Goal: Task Accomplishment & Management: Manage account settings

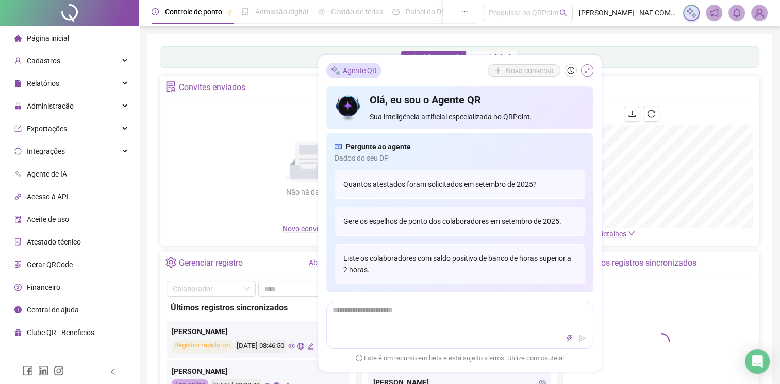
click at [587, 72] on icon "shrink" at bounding box center [586, 70] width 7 height 7
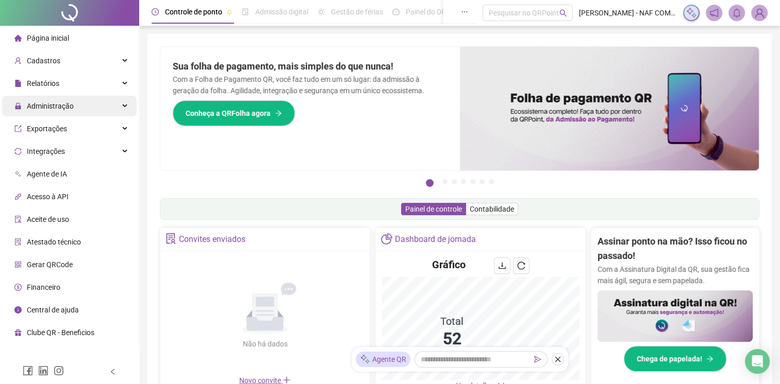
drag, startPoint x: 585, startPoint y: 75, endPoint x: 81, endPoint y: 110, distance: 505.7
click at [81, 110] on div "Administração" at bounding box center [69, 106] width 135 height 21
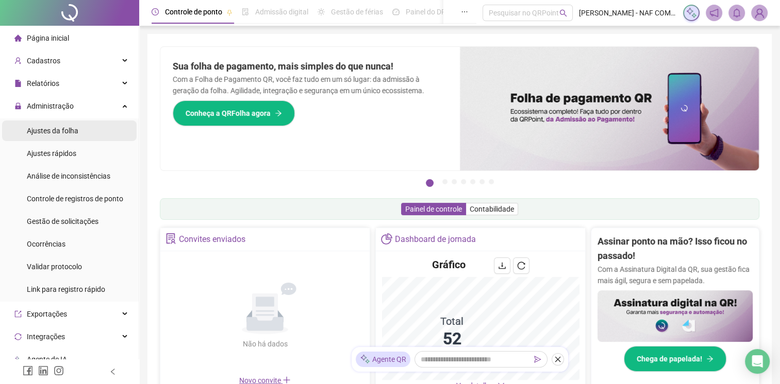
click at [73, 128] on span "Ajustes da folha" at bounding box center [53, 131] width 52 height 8
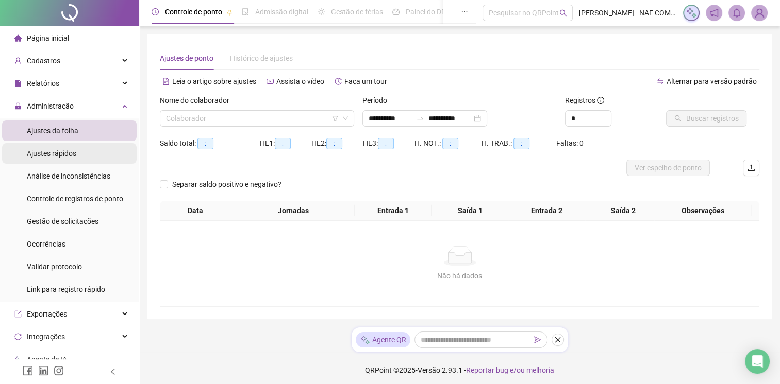
click at [72, 152] on span "Ajustes rápidos" at bounding box center [51, 153] width 49 height 8
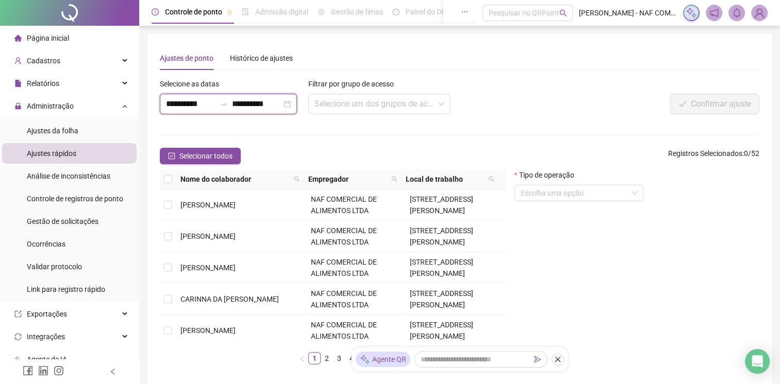
click at [281, 106] on input "**********" at bounding box center [256, 104] width 49 height 12
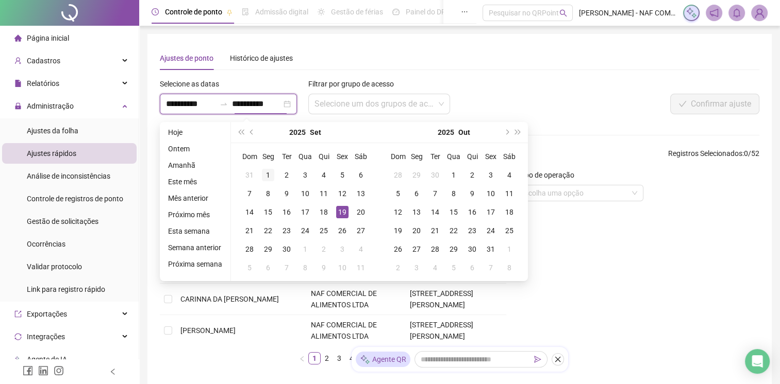
type input "**********"
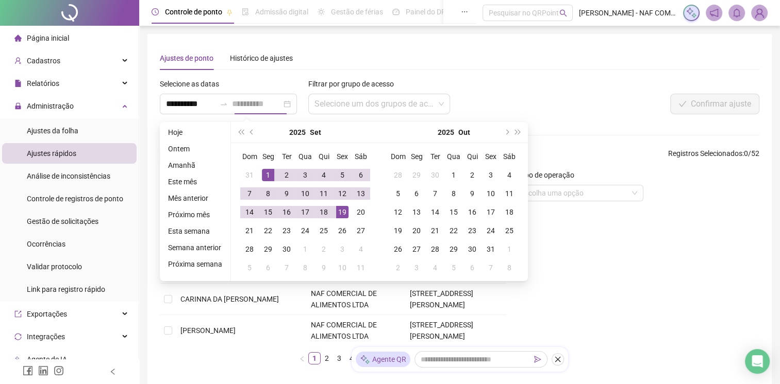
click at [266, 171] on div "1" at bounding box center [268, 175] width 12 height 12
click at [320, 211] on div "18" at bounding box center [323, 212] width 12 height 12
type input "**********"
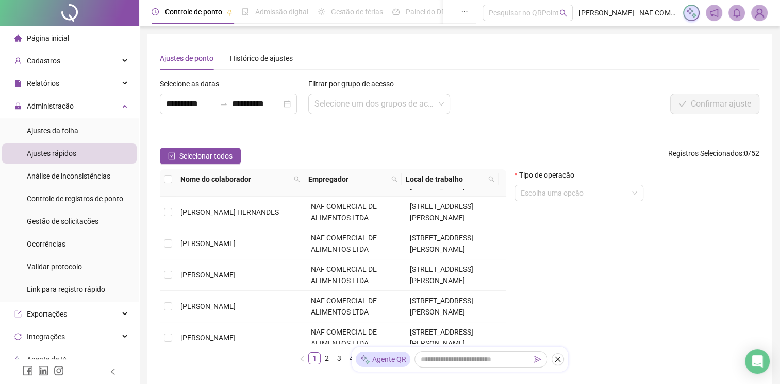
scroll to position [315, 0]
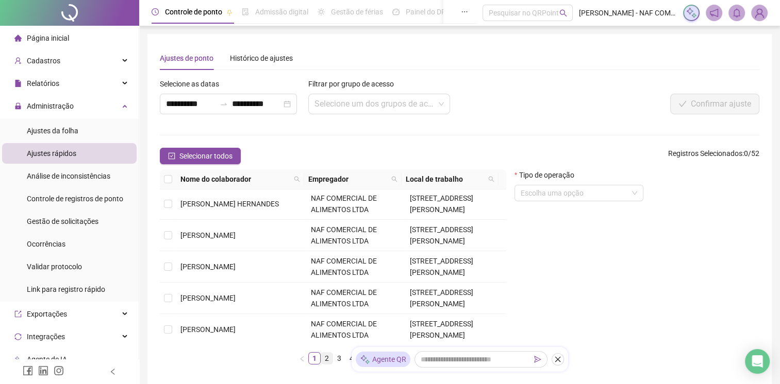
click at [328, 363] on link "2" at bounding box center [326, 358] width 11 height 11
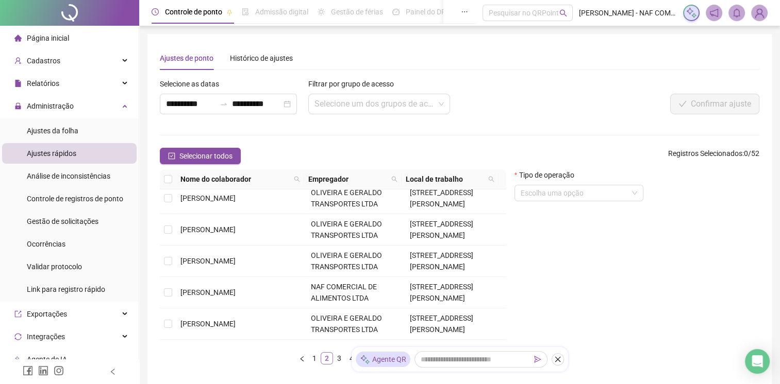
scroll to position [0, 0]
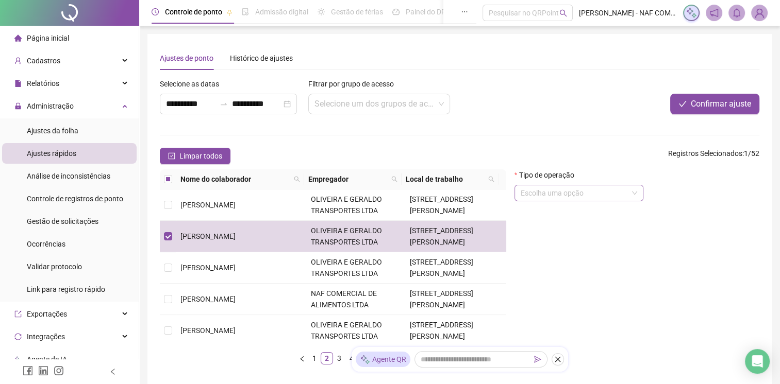
click at [608, 197] on input "search" at bounding box center [573, 193] width 107 height 15
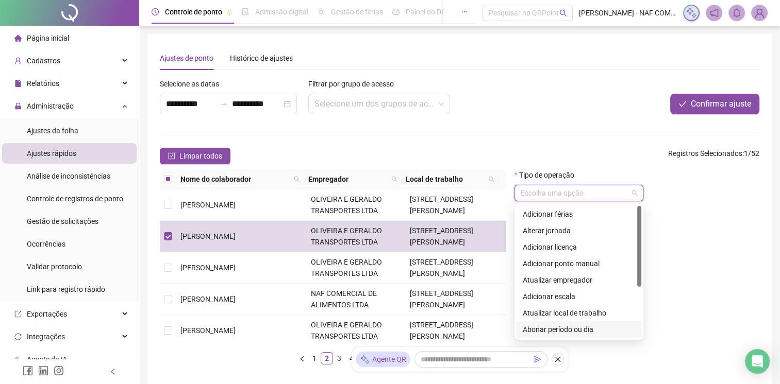
click at [567, 329] on div "Abonar período ou dia" at bounding box center [579, 329] width 112 height 11
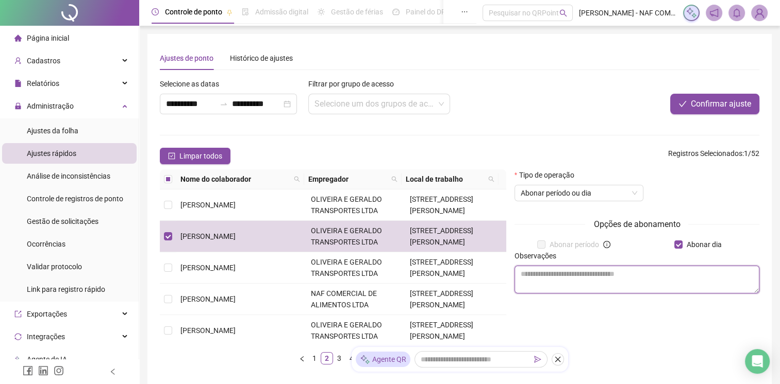
click at [626, 284] on textarea at bounding box center [636, 280] width 245 height 28
type textarea "********"
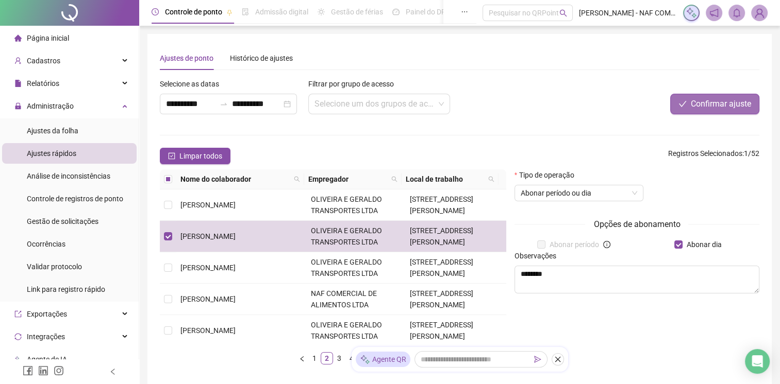
click at [712, 105] on span "Confirmar ajuste" at bounding box center [721, 104] width 60 height 12
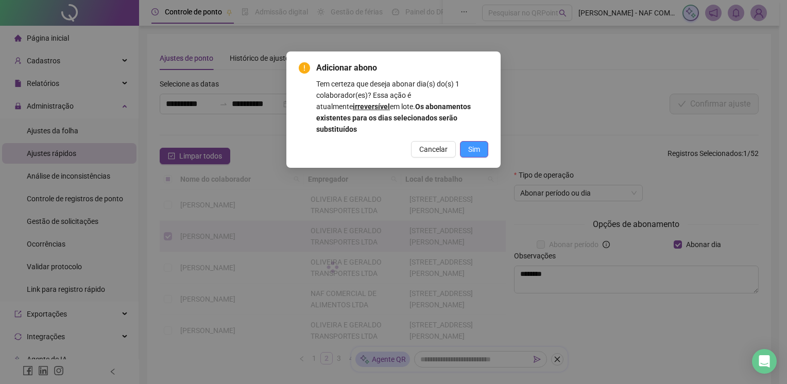
click at [475, 144] on span "Sim" at bounding box center [474, 149] width 12 height 11
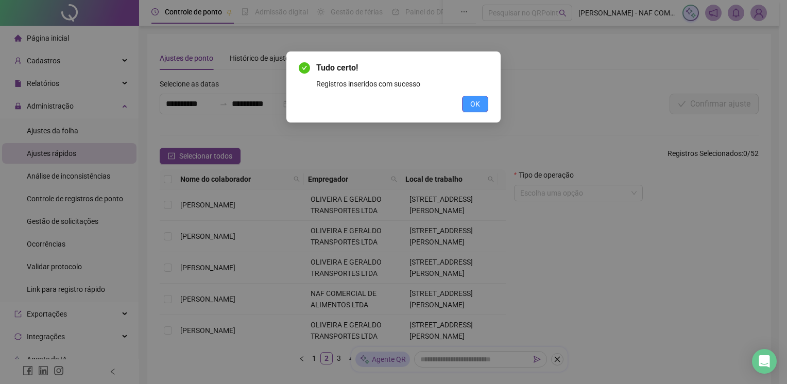
drag, startPoint x: 476, startPoint y: 106, endPoint x: 473, endPoint y: 112, distance: 6.5
click at [476, 107] on span "OK" at bounding box center [476, 103] width 10 height 11
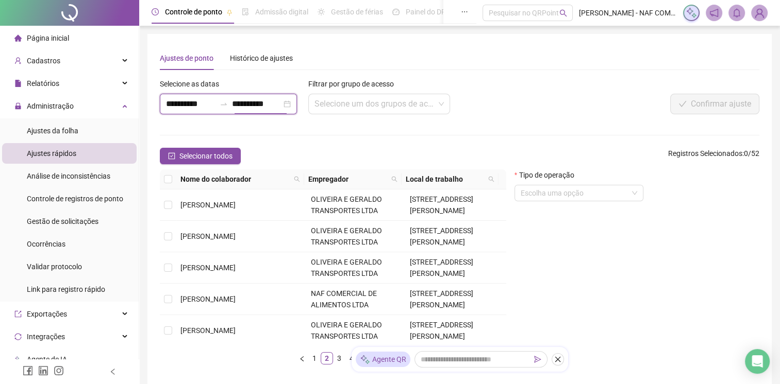
click at [273, 108] on input "**********" at bounding box center [256, 104] width 49 height 12
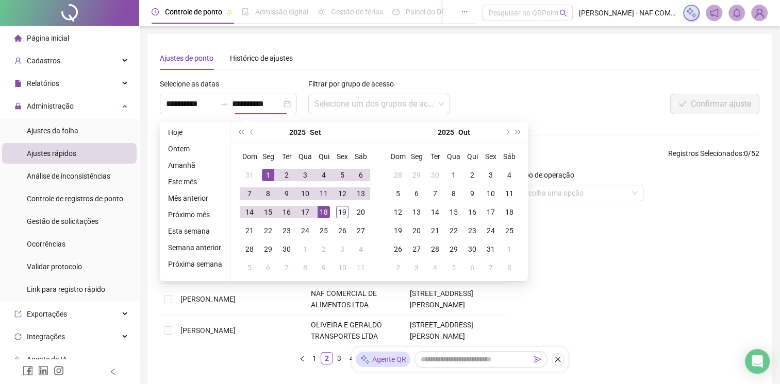
click at [577, 81] on div at bounding box center [634, 85] width 250 height 15
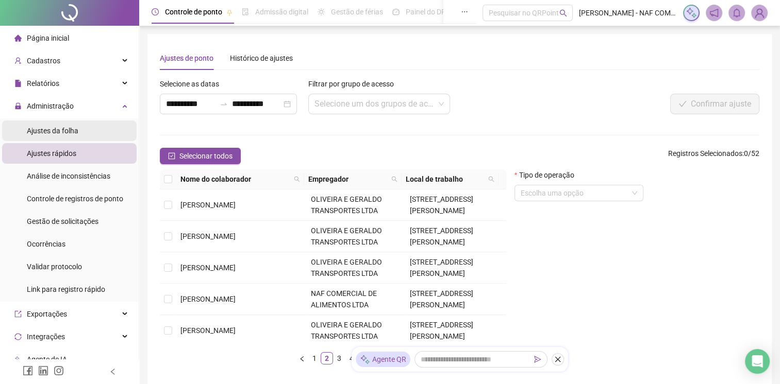
click at [56, 132] on span "Ajustes da folha" at bounding box center [53, 131] width 52 height 8
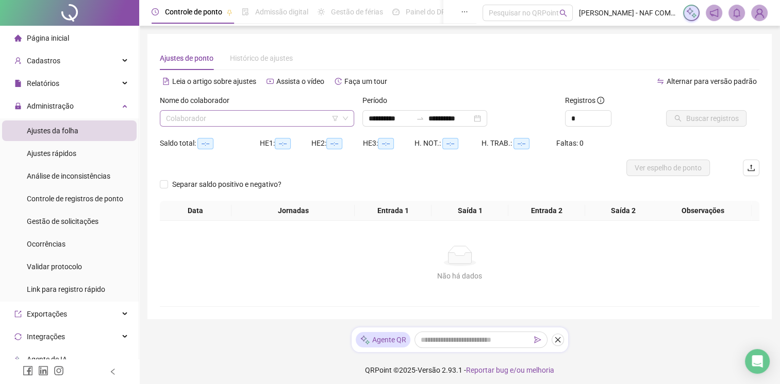
click at [236, 115] on input "search" at bounding box center [252, 118] width 173 height 15
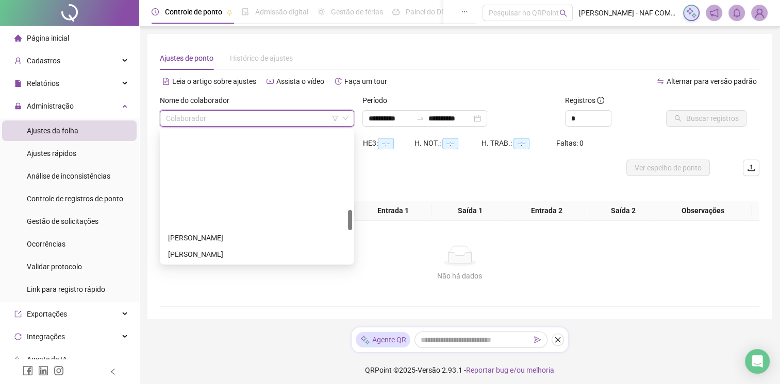
scroll to position [515, 0]
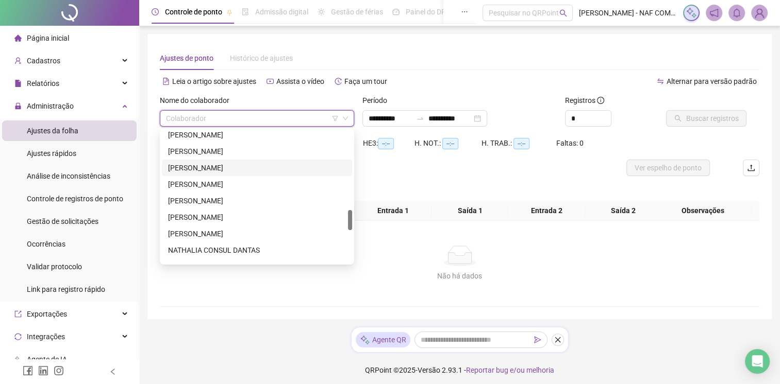
click at [212, 166] on div "[PERSON_NAME]" at bounding box center [257, 167] width 178 height 11
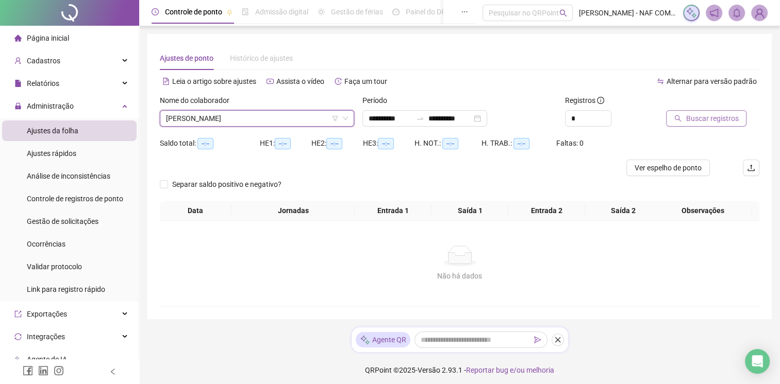
click at [724, 116] on span "Buscar registros" at bounding box center [711, 118] width 53 height 11
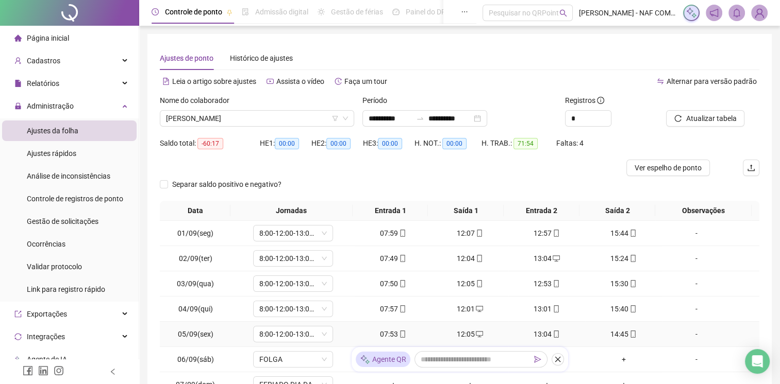
scroll to position [122, 0]
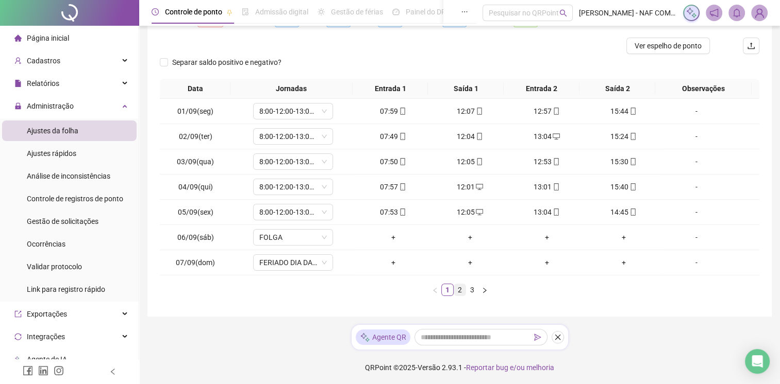
click at [459, 288] on link "2" at bounding box center [459, 289] width 11 height 11
click at [468, 288] on link "3" at bounding box center [471, 289] width 11 height 11
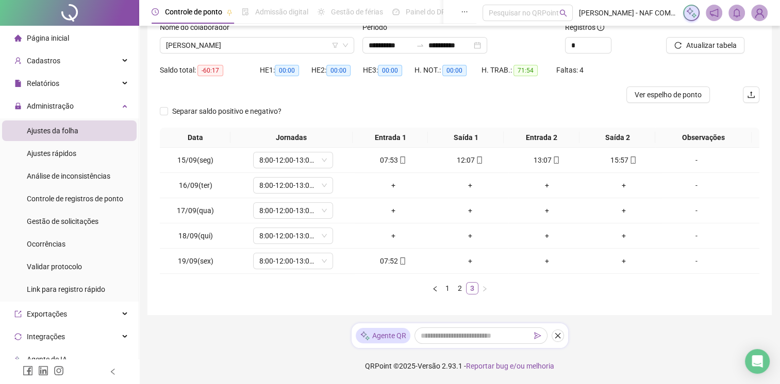
scroll to position [72, 0]
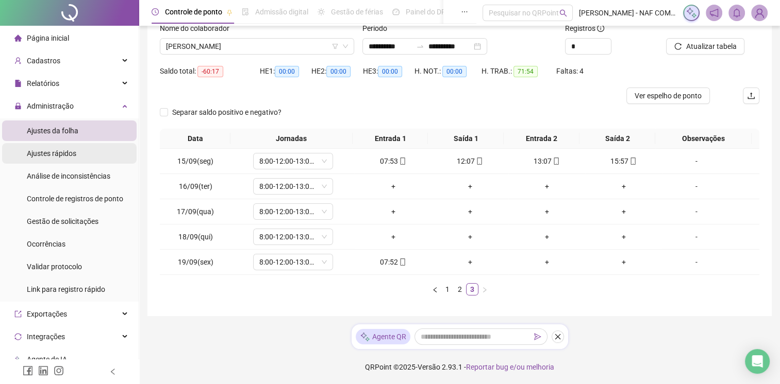
click at [53, 151] on span "Ajustes rápidos" at bounding box center [51, 153] width 49 height 8
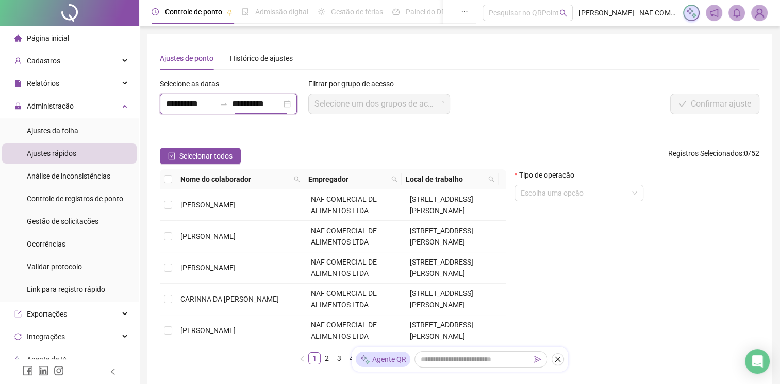
click at [281, 106] on input "**********" at bounding box center [256, 104] width 49 height 12
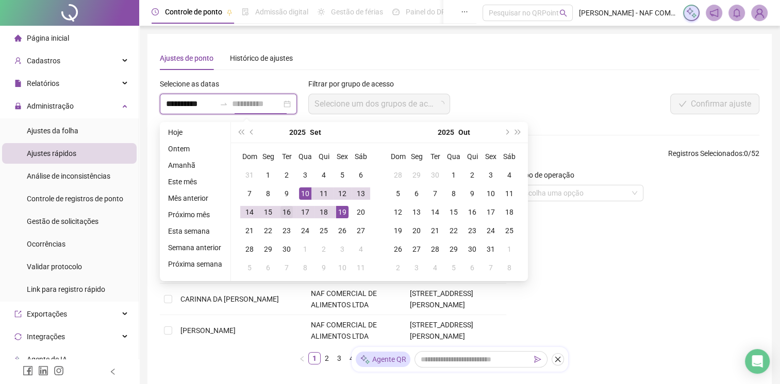
type input "**********"
click at [287, 210] on div "16" at bounding box center [286, 212] width 12 height 12
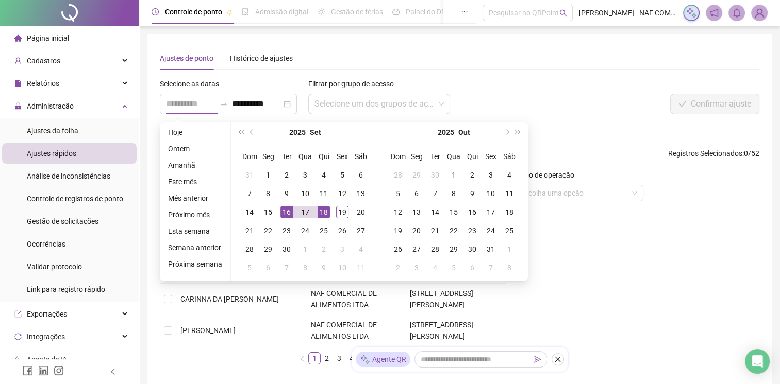
click at [322, 214] on div "18" at bounding box center [323, 212] width 12 height 12
type input "**********"
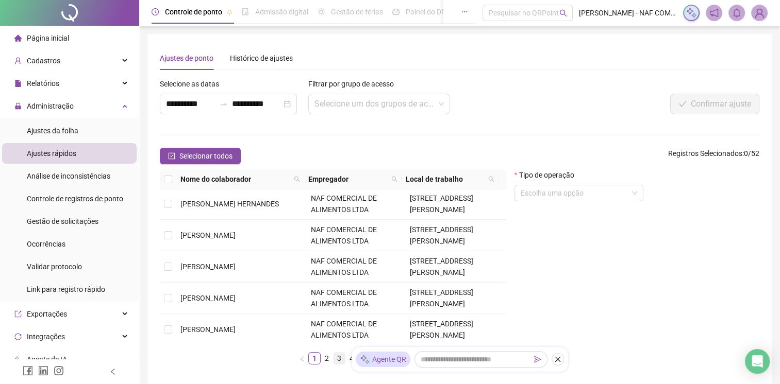
click at [338, 358] on link "3" at bounding box center [338, 358] width 11 height 11
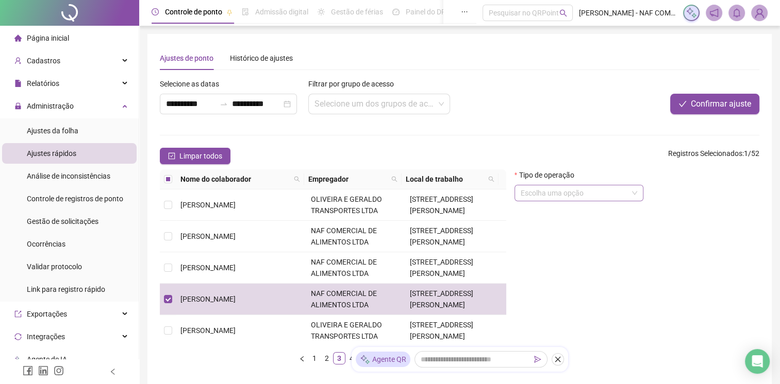
click at [555, 194] on input "search" at bounding box center [573, 193] width 107 height 15
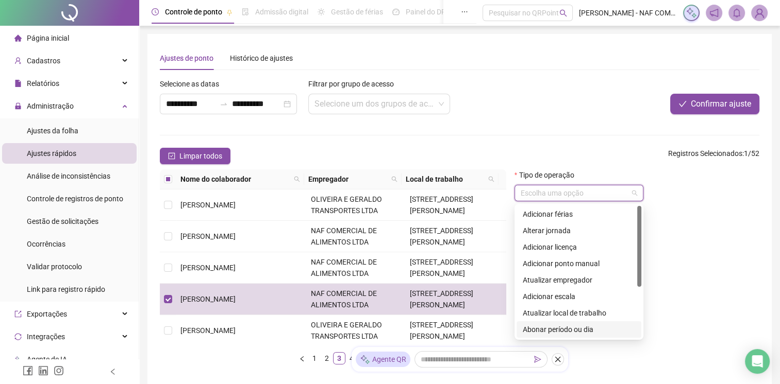
click at [589, 336] on div "Abonar período ou dia" at bounding box center [578, 330] width 125 height 16
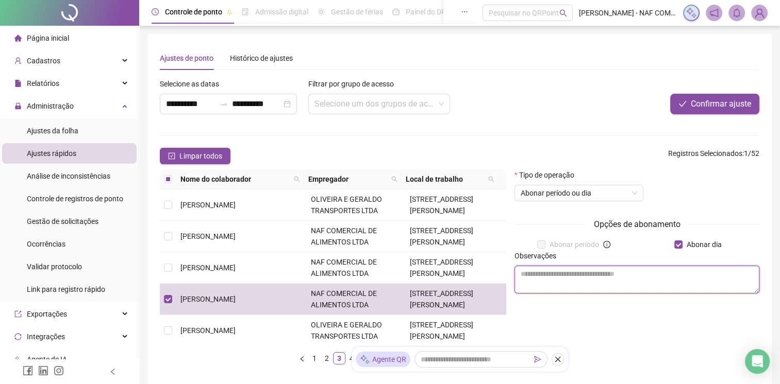
click at [639, 292] on textarea at bounding box center [636, 280] width 245 height 28
click at [542, 272] on textarea "*********" at bounding box center [636, 280] width 245 height 28
type textarea "********"
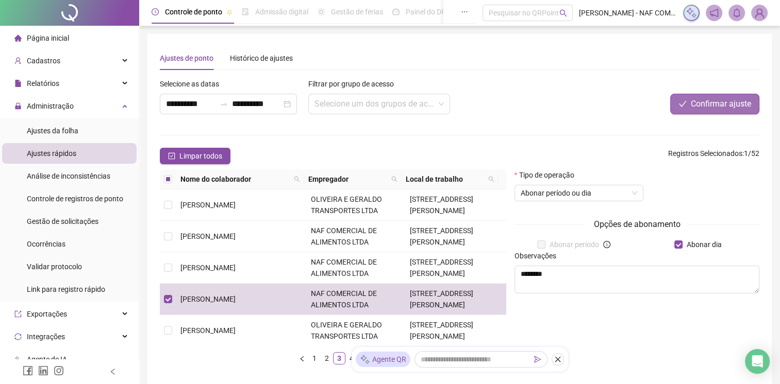
click at [716, 106] on span "Confirmar ajuste" at bounding box center [721, 104] width 60 height 12
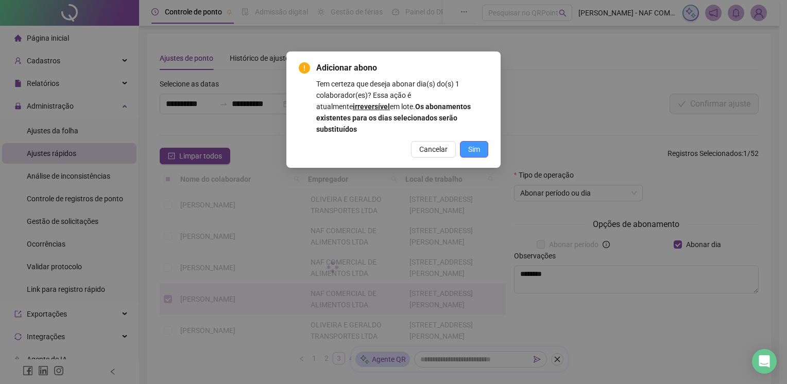
click at [478, 144] on span "Sim" at bounding box center [474, 149] width 12 height 11
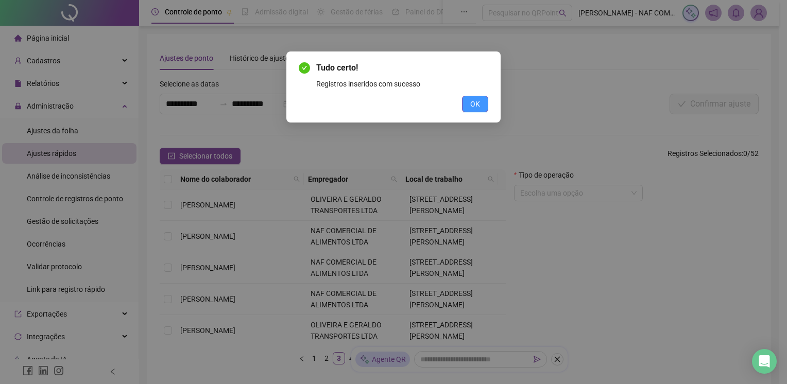
click at [481, 102] on button "OK" at bounding box center [475, 104] width 26 height 16
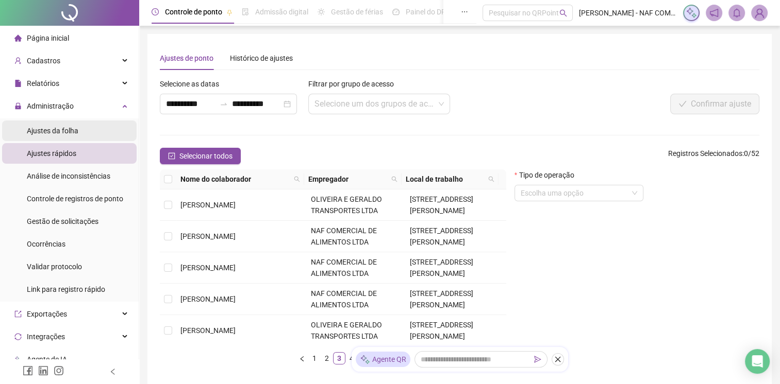
click at [55, 130] on span "Ajustes da folha" at bounding box center [53, 131] width 52 height 8
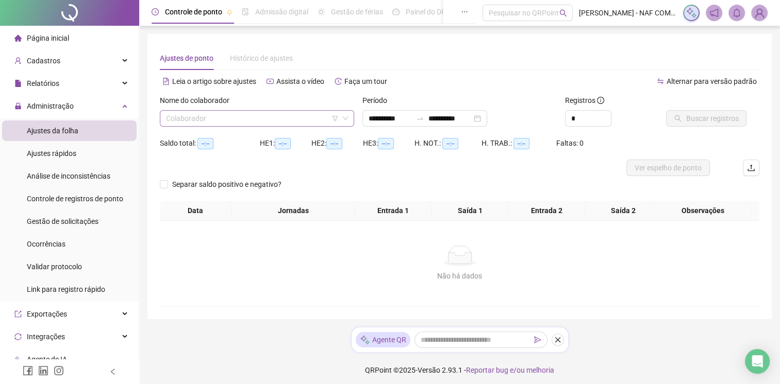
click at [206, 121] on input "search" at bounding box center [252, 118] width 173 height 15
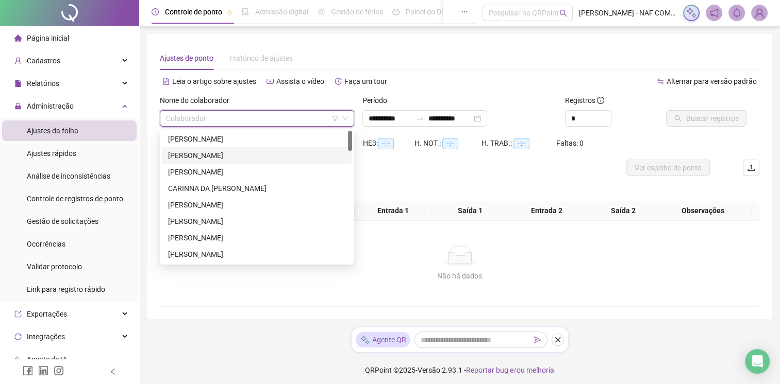
click at [214, 160] on div "[PERSON_NAME]" at bounding box center [257, 155] width 178 height 11
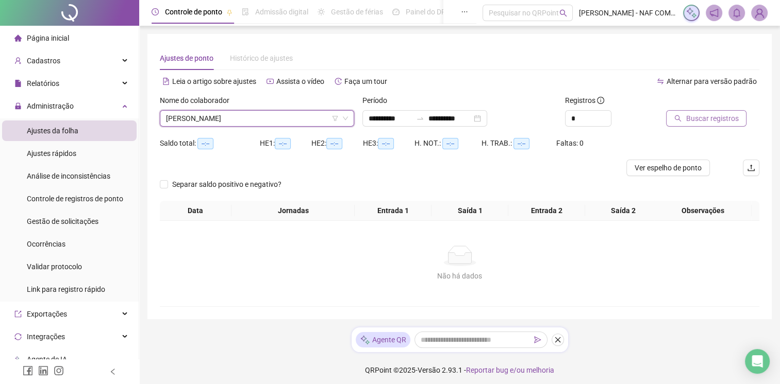
click at [695, 117] on span "Buscar registros" at bounding box center [711, 118] width 53 height 11
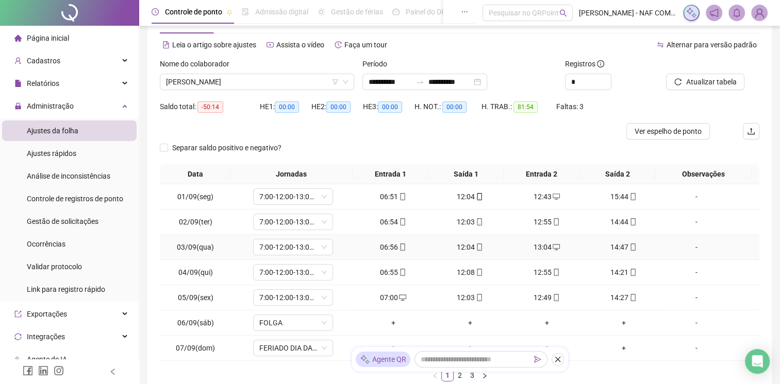
scroll to position [122, 0]
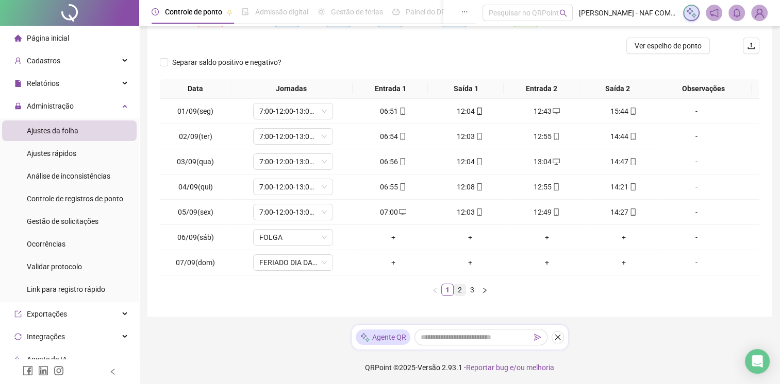
click at [457, 286] on link "2" at bounding box center [459, 289] width 11 height 11
click at [472, 292] on link "3" at bounding box center [471, 289] width 11 height 11
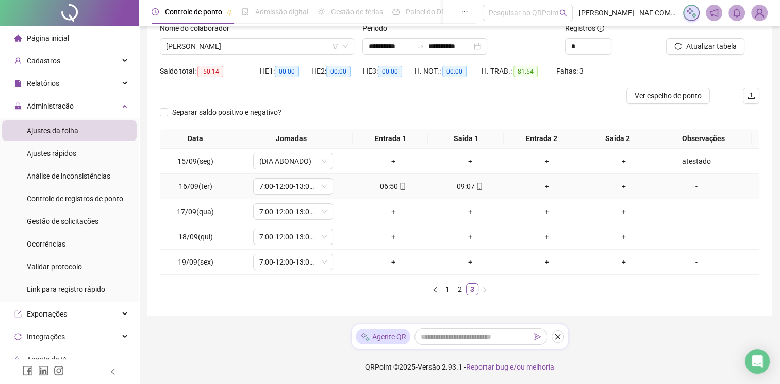
click at [691, 193] on td "-" at bounding box center [710, 186] width 97 height 25
click at [691, 187] on div "-" at bounding box center [696, 186] width 61 height 11
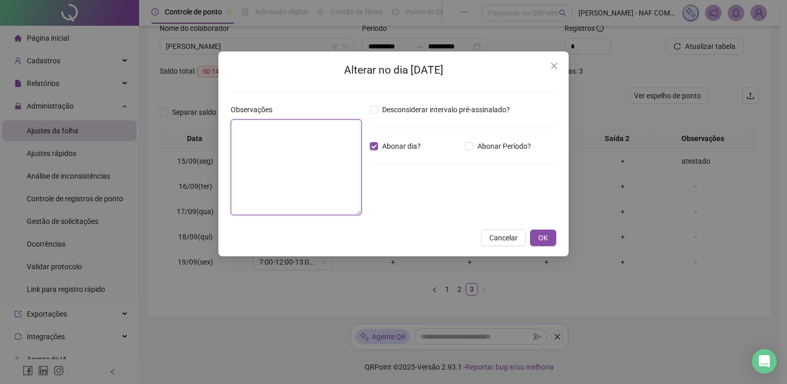
click at [260, 141] on textarea at bounding box center [296, 168] width 131 height 96
type textarea "********"
click at [545, 244] on button "OK" at bounding box center [543, 238] width 26 height 16
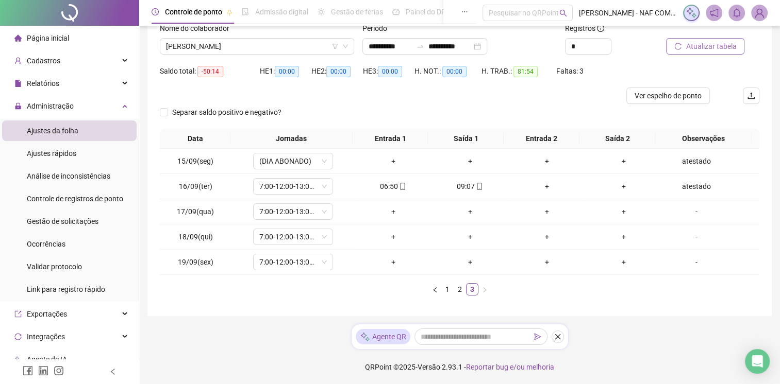
click at [710, 48] on span "Atualizar tabela" at bounding box center [710, 46] width 51 height 11
click at [63, 157] on span "Ajustes rápidos" at bounding box center [51, 153] width 49 height 8
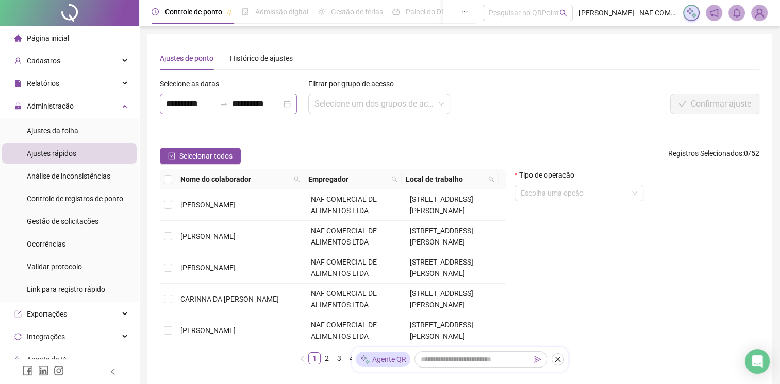
click at [231, 100] on div at bounding box center [223, 104] width 16 height 8
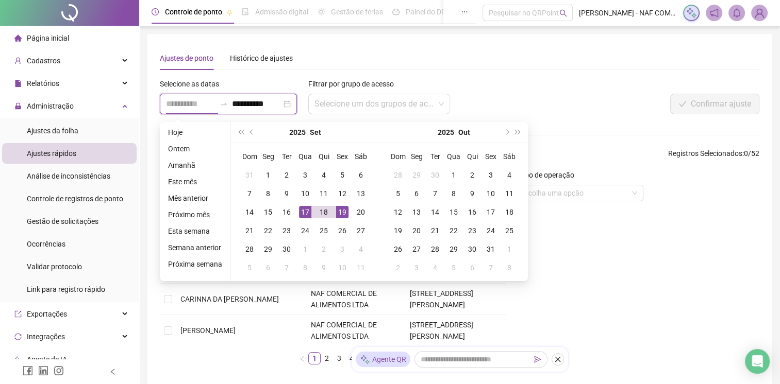
type input "**********"
click at [296, 213] on td "17" at bounding box center [305, 212] width 19 height 19
type input "**********"
click at [339, 214] on div "19" at bounding box center [342, 212] width 12 height 12
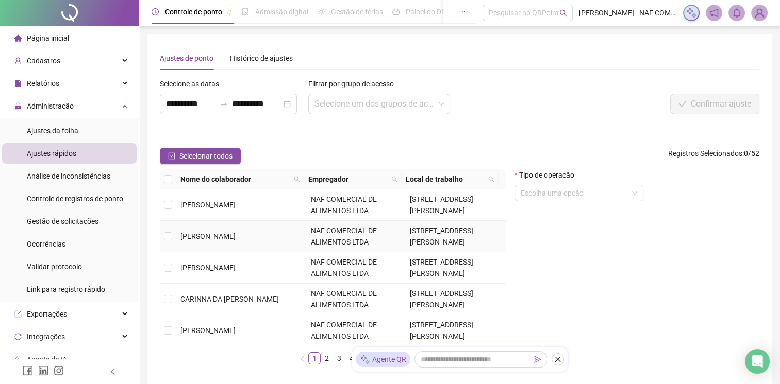
click at [173, 235] on td at bounding box center [168, 236] width 16 height 31
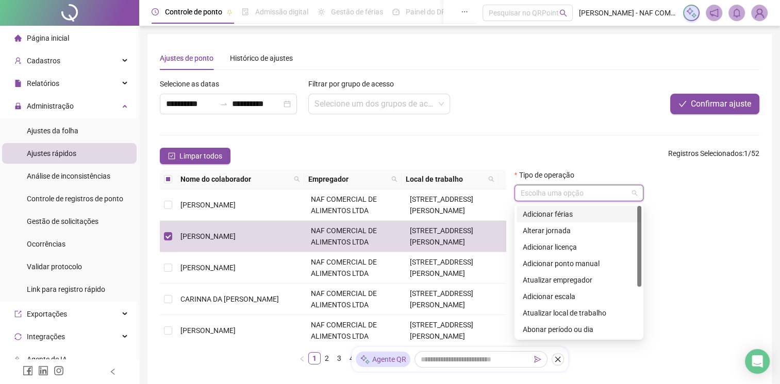
click at [606, 192] on input "search" at bounding box center [573, 193] width 107 height 15
click at [604, 329] on div "Abonar período ou dia" at bounding box center [579, 329] width 112 height 11
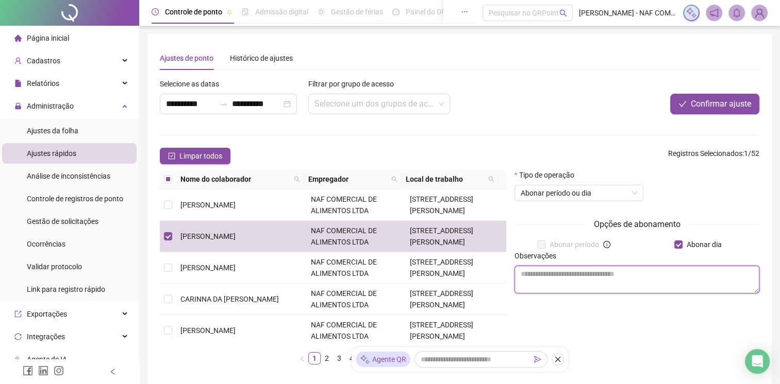
click at [663, 281] on textarea at bounding box center [636, 280] width 245 height 28
type textarea "********"
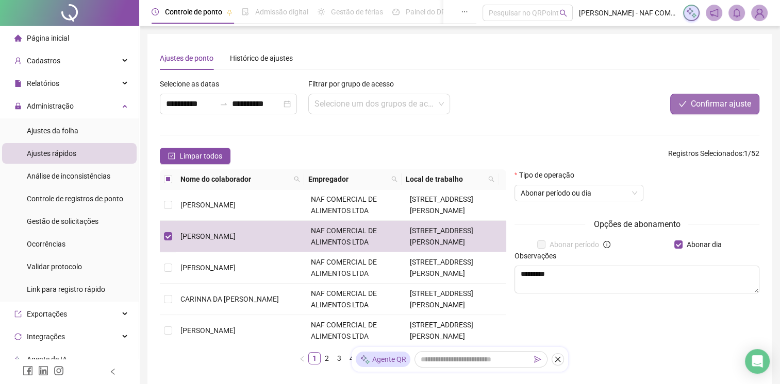
click at [727, 96] on button "Confirmar ajuste" at bounding box center [714, 104] width 89 height 21
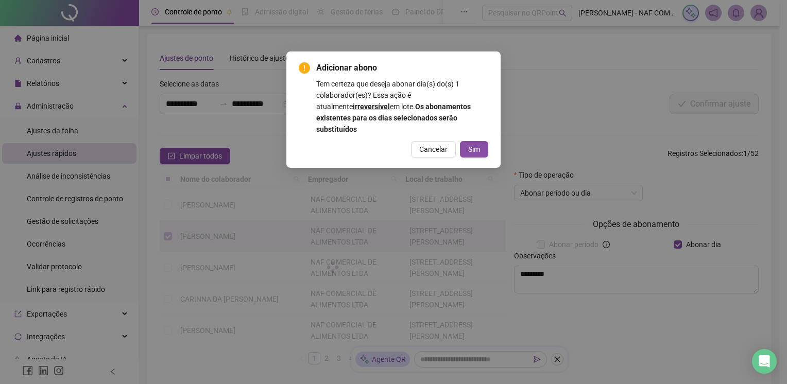
click at [481, 141] on button "Sim" at bounding box center [474, 149] width 28 height 16
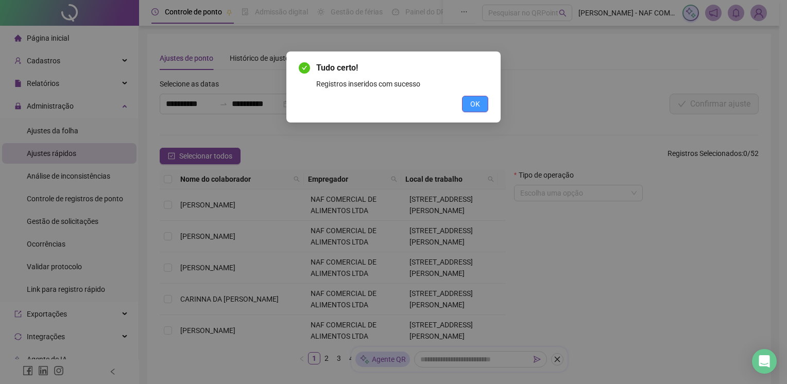
click at [475, 104] on span "OK" at bounding box center [476, 103] width 10 height 11
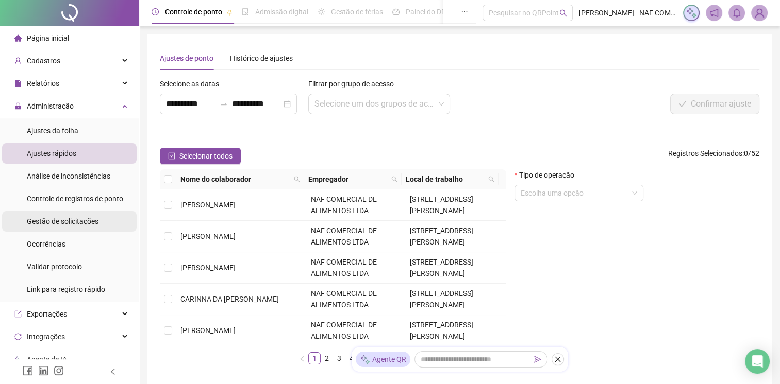
drag, startPoint x: 1, startPoint y: 189, endPoint x: 49, endPoint y: 225, distance: 60.8
click at [49, 225] on span "Gestão de solicitações" at bounding box center [63, 221] width 72 height 8
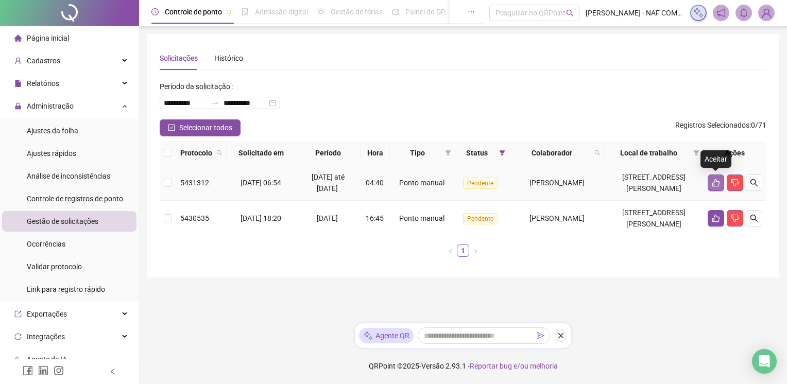
click at [712, 183] on icon "like" at bounding box center [716, 183] width 8 height 8
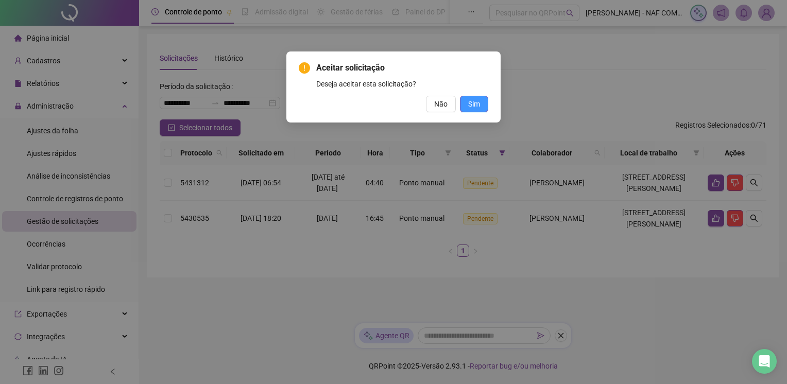
click at [468, 105] on span "Sim" at bounding box center [474, 103] width 12 height 11
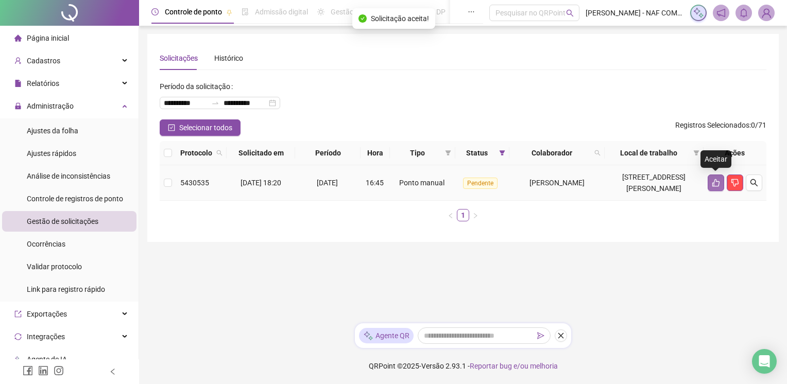
click at [719, 182] on icon "like" at bounding box center [716, 183] width 7 height 8
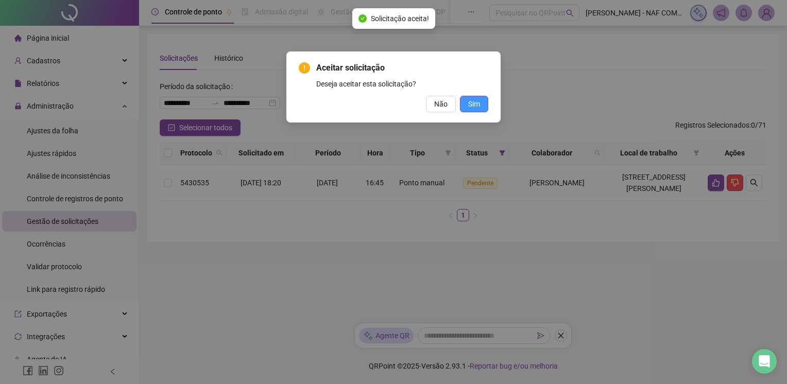
click at [479, 105] on span "Sim" at bounding box center [474, 103] width 12 height 11
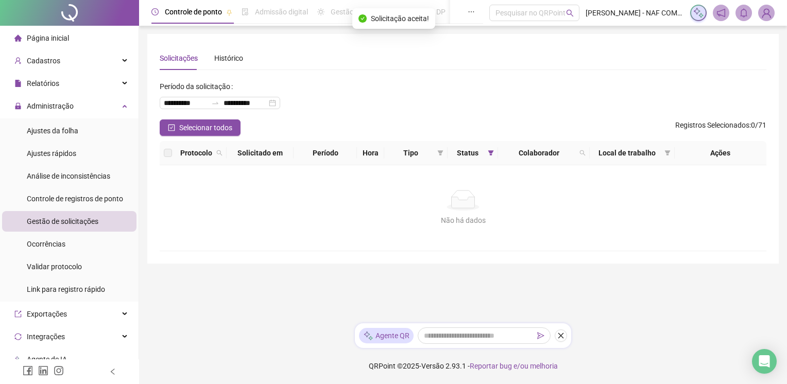
drag, startPoint x: 481, startPoint y: 104, endPoint x: 350, endPoint y: 88, distance: 131.4
click at [350, 88] on div "**********" at bounding box center [463, 98] width 607 height 41
click at [57, 135] on div "Ajustes da folha" at bounding box center [53, 131] width 52 height 21
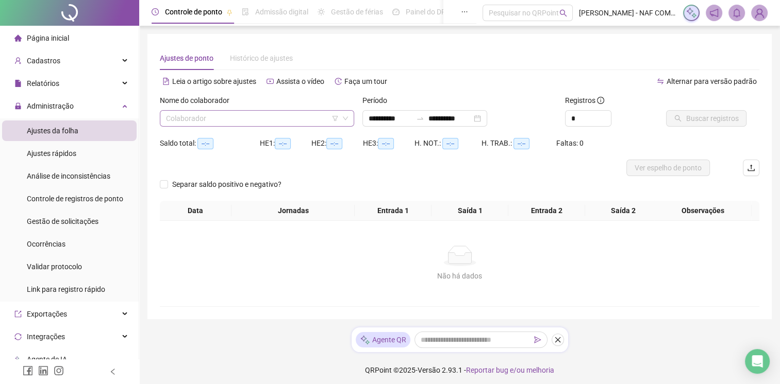
click at [297, 120] on input "search" at bounding box center [252, 118] width 173 height 15
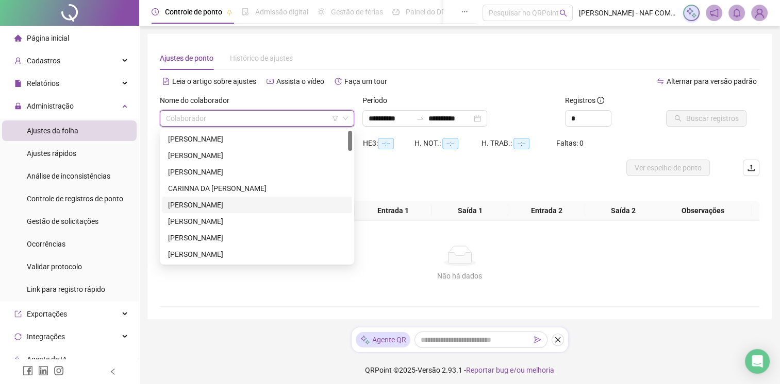
scroll to position [103, 0]
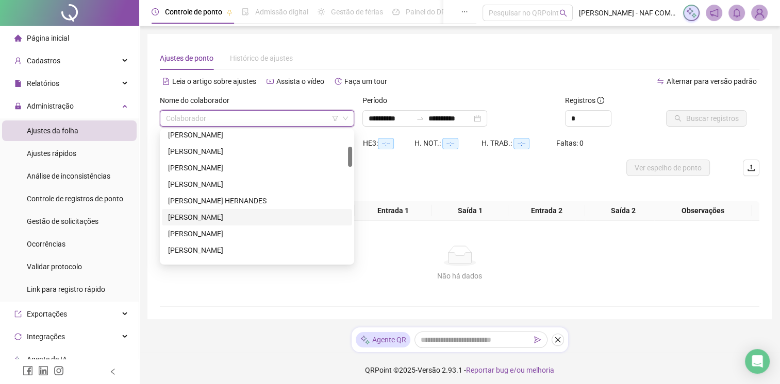
click at [223, 216] on div "[PERSON_NAME]" at bounding box center [257, 217] width 178 height 11
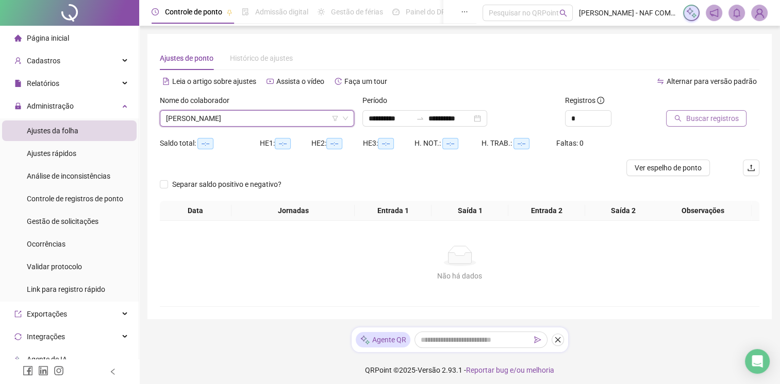
click at [704, 115] on span "Buscar registros" at bounding box center [711, 118] width 53 height 11
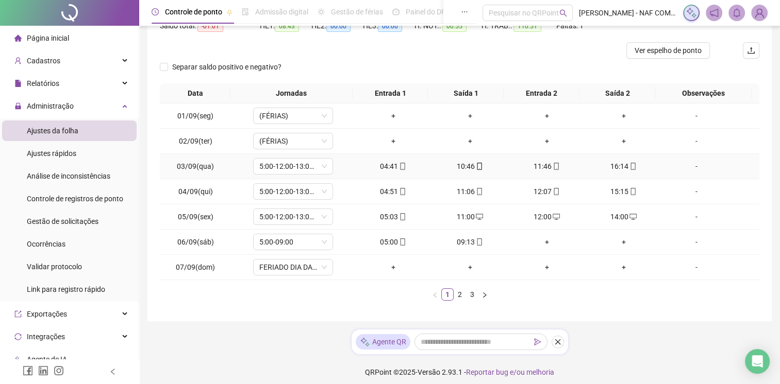
scroll to position [122, 0]
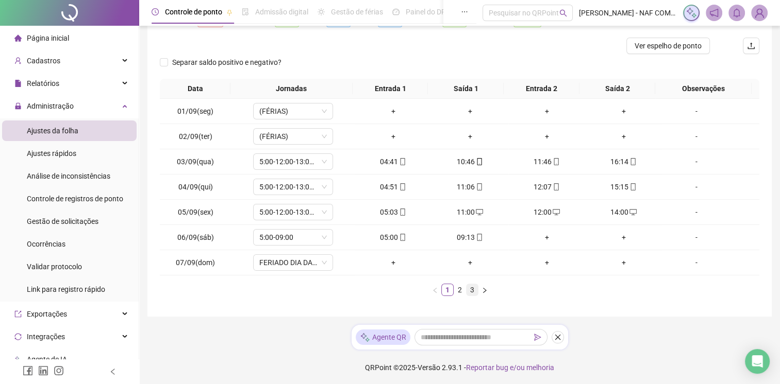
click at [473, 289] on link "3" at bounding box center [471, 289] width 11 height 11
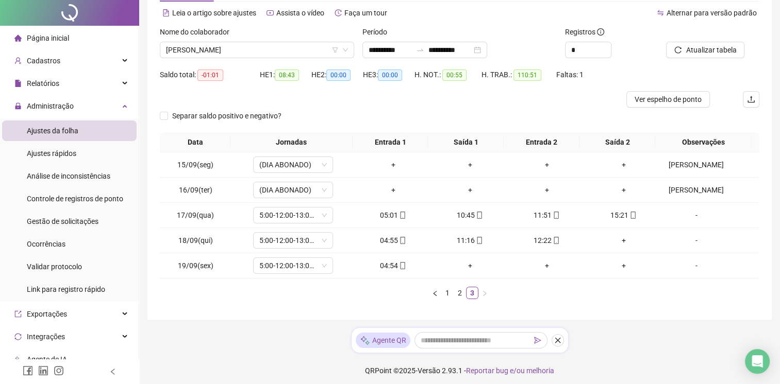
scroll to position [72, 0]
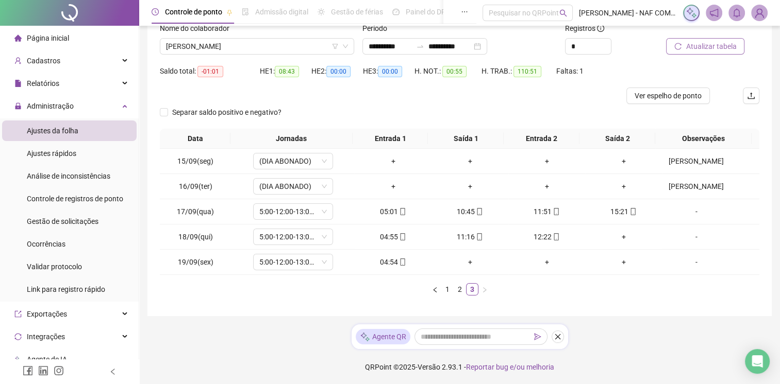
click at [706, 47] on span "Atualizar tabela" at bounding box center [710, 46] width 51 height 11
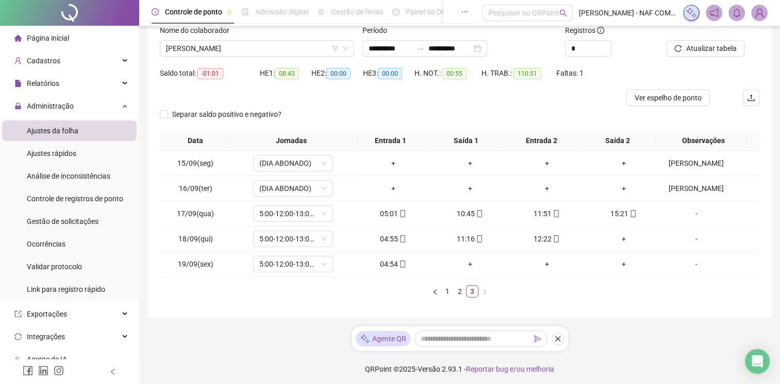
scroll to position [0, 0]
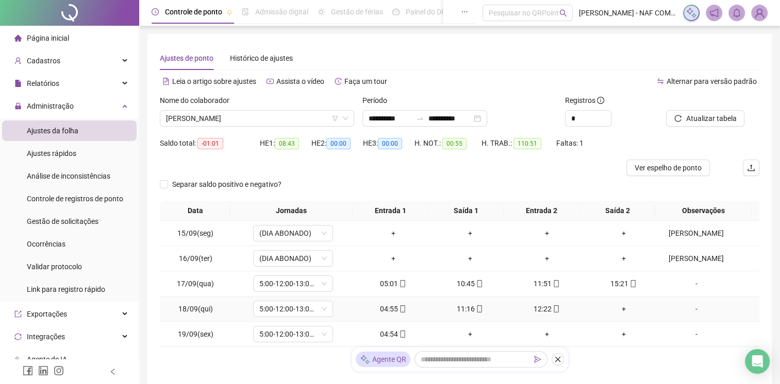
click at [627, 308] on div "+" at bounding box center [623, 309] width 69 height 11
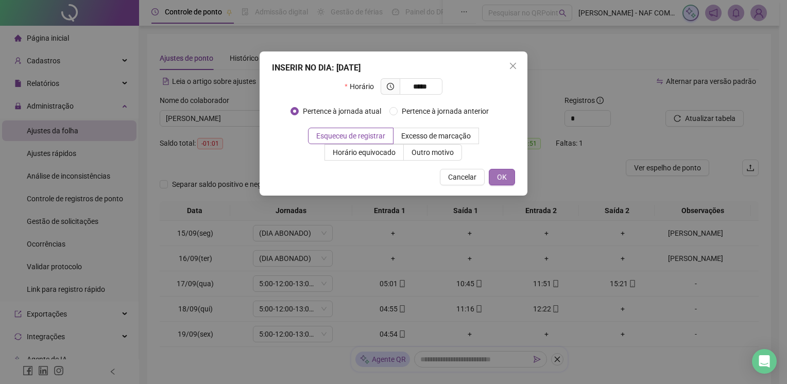
type input "*****"
click at [503, 183] on button "OK" at bounding box center [502, 177] width 26 height 16
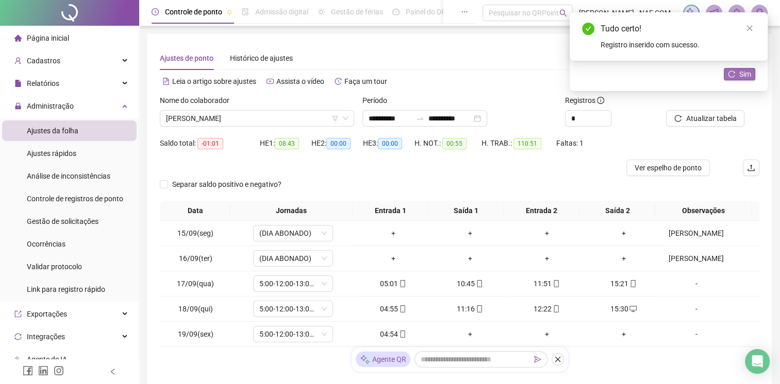
click at [740, 80] on button "Sim" at bounding box center [739, 74] width 31 height 12
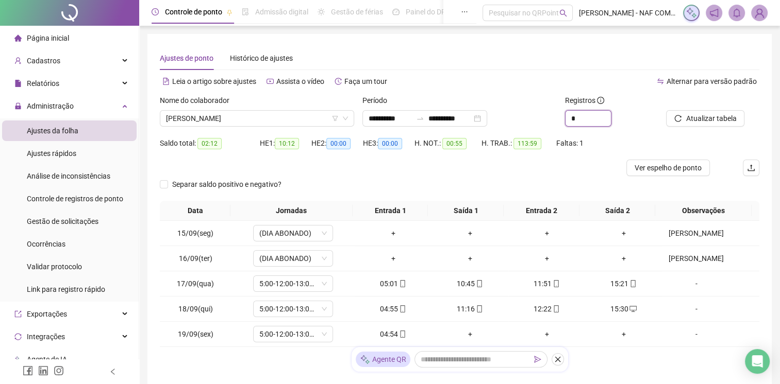
drag, startPoint x: 589, startPoint y: 117, endPoint x: 532, endPoint y: 128, distance: 57.7
click at [532, 128] on div "**********" at bounding box center [460, 115] width 608 height 40
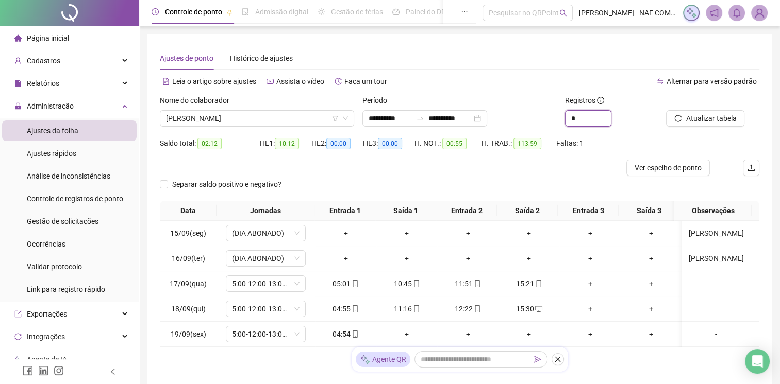
type input "*"
click at [424, 117] on icon "swap-right" at bounding box center [420, 118] width 8 height 8
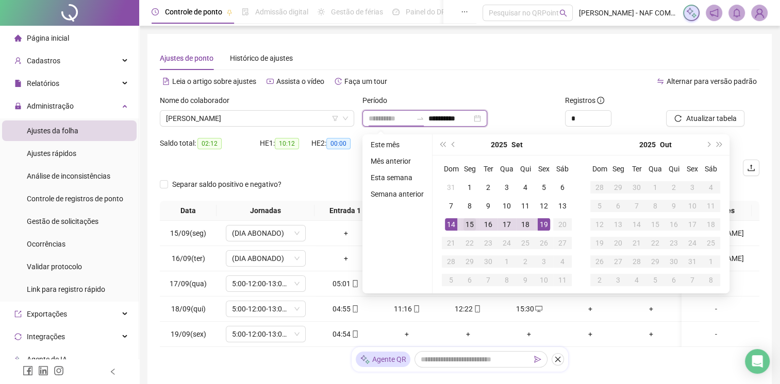
type input "**********"
click at [464, 226] on div "15" at bounding box center [469, 225] width 12 height 12
type input "**********"
click at [542, 225] on div "19" at bounding box center [544, 225] width 12 height 12
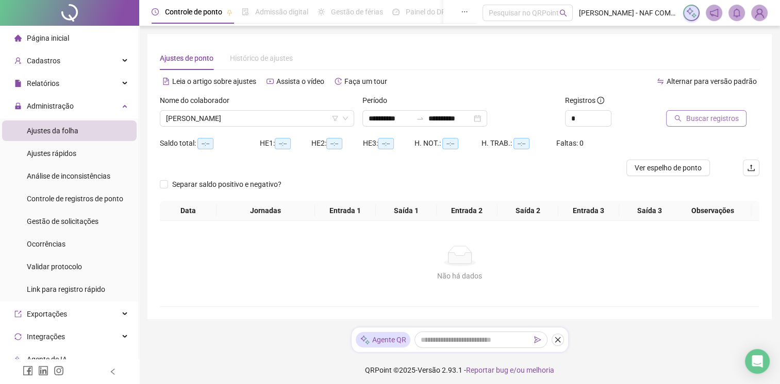
click at [718, 122] on span "Buscar registros" at bounding box center [711, 118] width 53 height 11
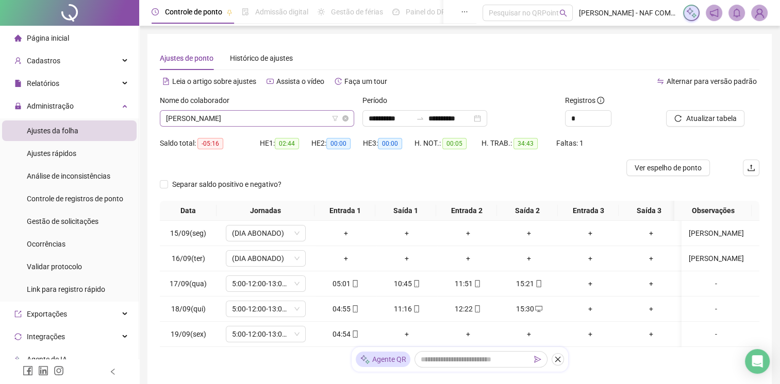
click at [279, 116] on span "[PERSON_NAME]" at bounding box center [257, 118] width 182 height 15
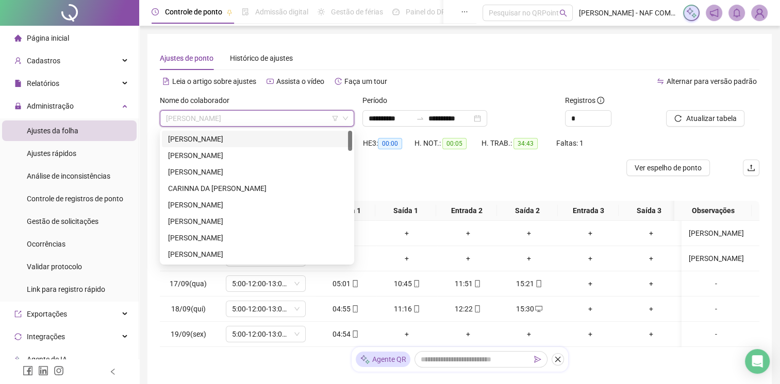
click at [258, 143] on div "[PERSON_NAME]" at bounding box center [257, 138] width 178 height 11
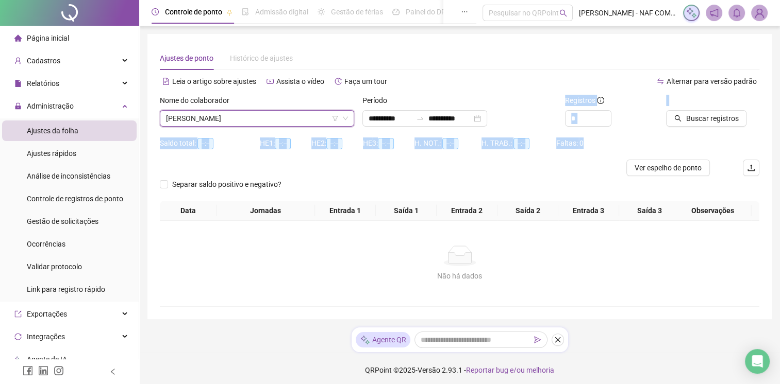
click at [687, 140] on form "**********" at bounding box center [459, 148] width 599 height 106
click at [726, 121] on span "Buscar registros" at bounding box center [711, 118] width 53 height 11
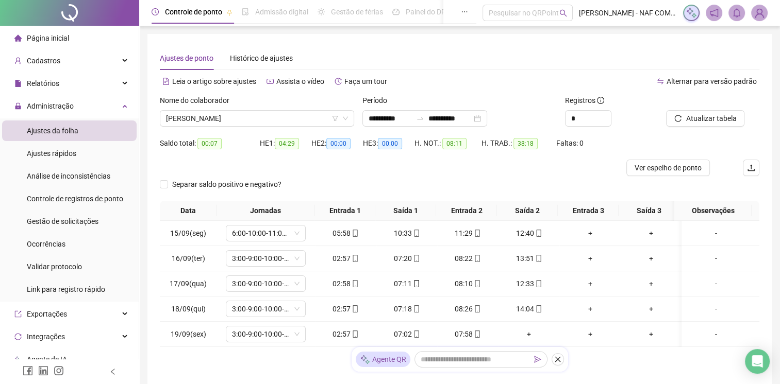
click at [540, 179] on div "Separar saldo positivo e negativo?" at bounding box center [459, 188] width 599 height 25
click at [293, 121] on span "[PERSON_NAME]" at bounding box center [257, 118] width 182 height 15
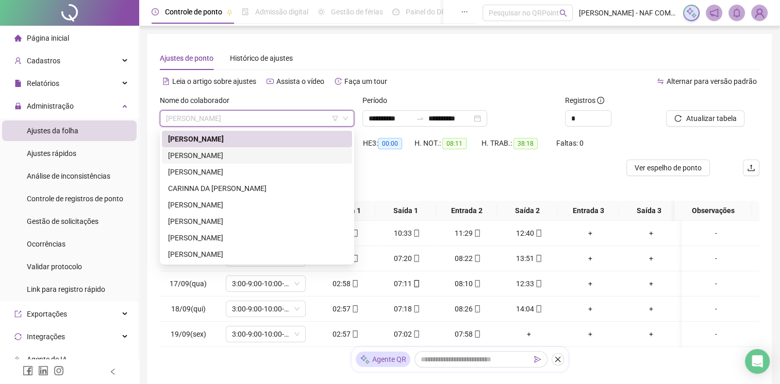
click at [247, 154] on div "[PERSON_NAME]" at bounding box center [257, 155] width 178 height 11
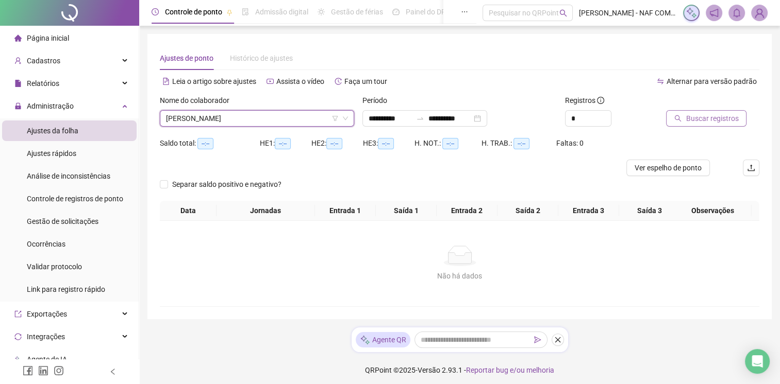
click at [701, 124] on button "Buscar registros" at bounding box center [706, 118] width 80 height 16
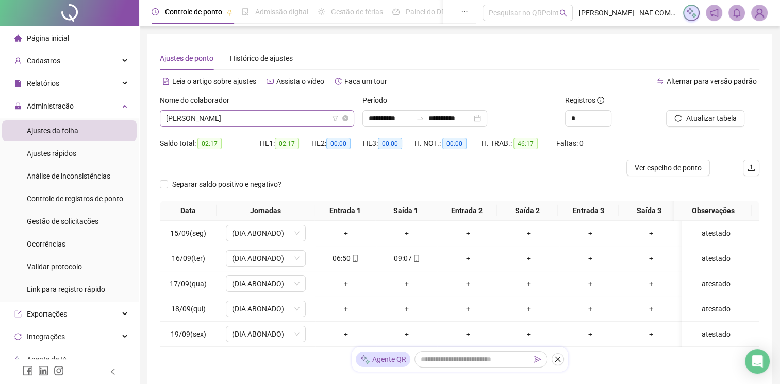
click at [298, 116] on span "[PERSON_NAME]" at bounding box center [257, 118] width 182 height 15
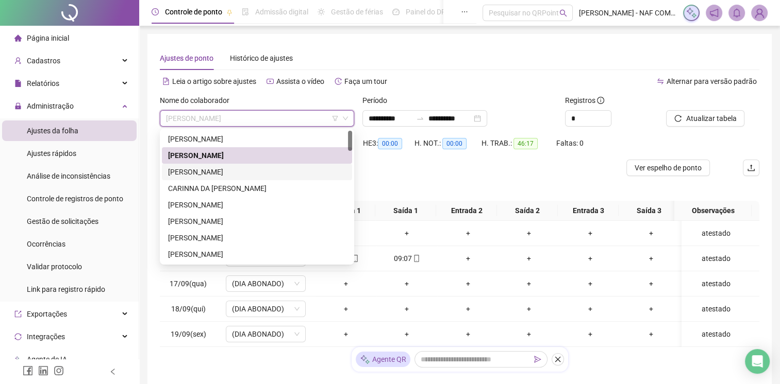
click at [214, 173] on div "[PERSON_NAME]" at bounding box center [257, 171] width 178 height 11
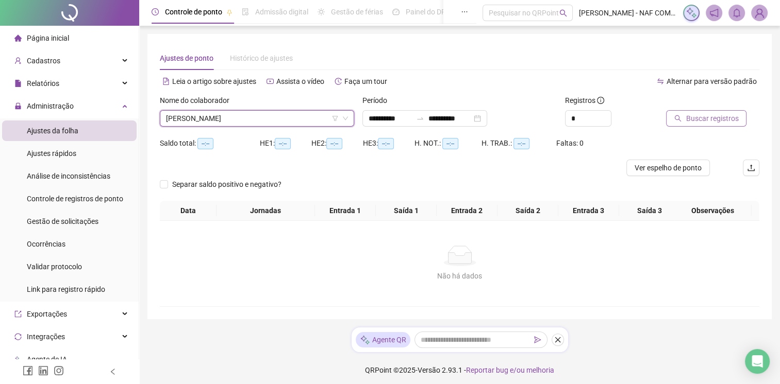
click at [701, 118] on span "Buscar registros" at bounding box center [711, 118] width 53 height 11
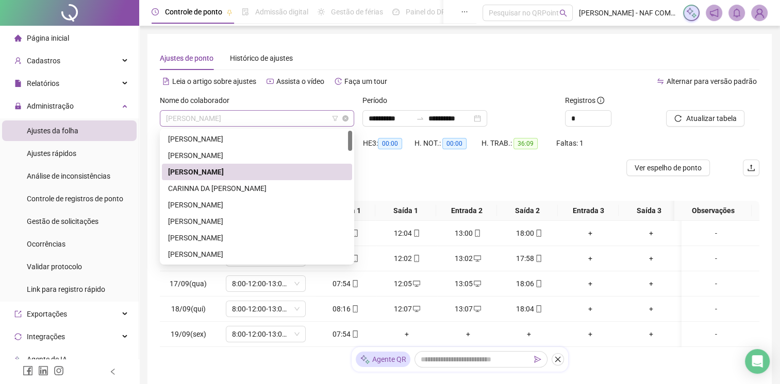
click at [293, 114] on span "[PERSON_NAME]" at bounding box center [257, 118] width 182 height 15
click at [222, 186] on div "CARINNA DA [PERSON_NAME]" at bounding box center [257, 188] width 178 height 11
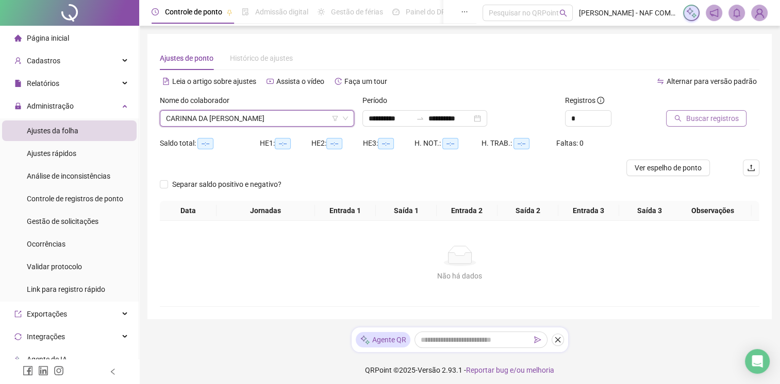
click at [713, 126] on button "Buscar registros" at bounding box center [706, 118] width 80 height 16
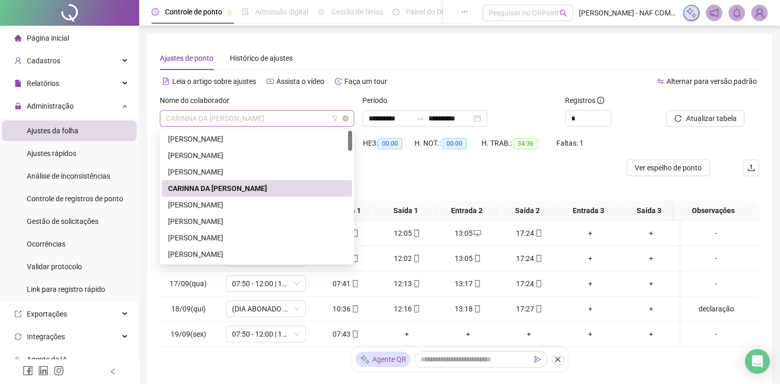
click at [284, 124] on span "CARINNA DA [PERSON_NAME]" at bounding box center [257, 118] width 182 height 15
click at [198, 209] on div "[PERSON_NAME]" at bounding box center [257, 204] width 178 height 11
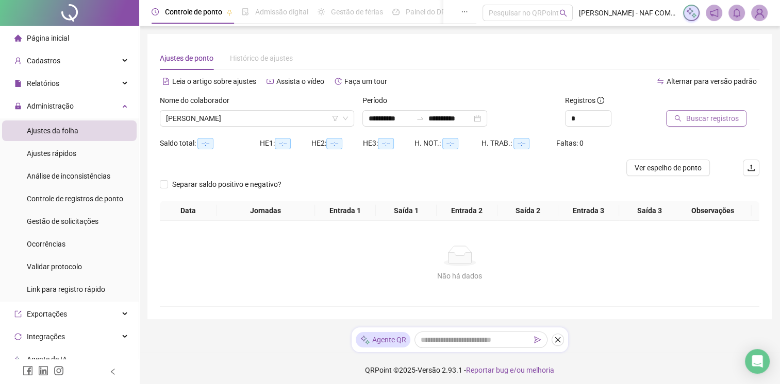
click at [702, 121] on span "Buscar registros" at bounding box center [711, 118] width 53 height 11
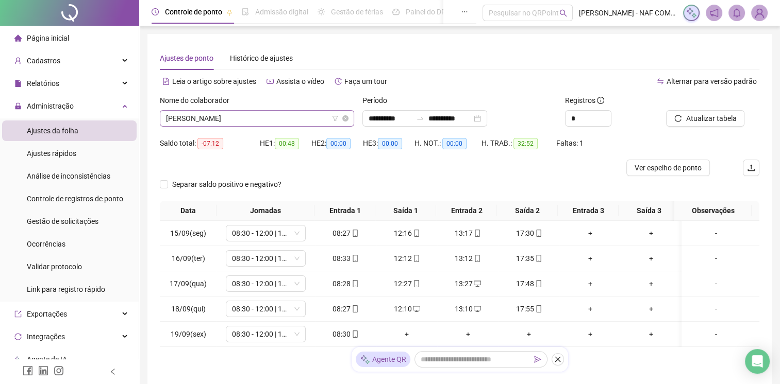
click at [261, 111] on span "[PERSON_NAME]" at bounding box center [257, 118] width 182 height 15
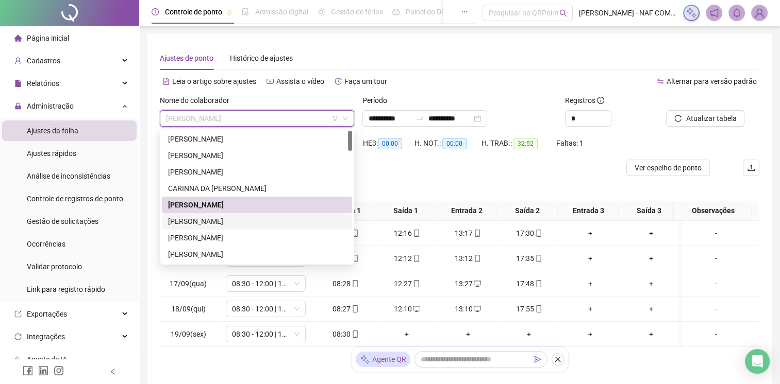
click at [201, 224] on div "[PERSON_NAME]" at bounding box center [257, 221] width 178 height 11
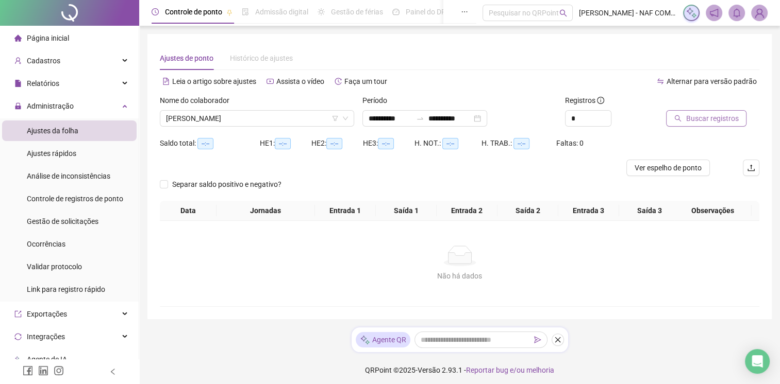
click at [703, 114] on span "Buscar registros" at bounding box center [711, 118] width 53 height 11
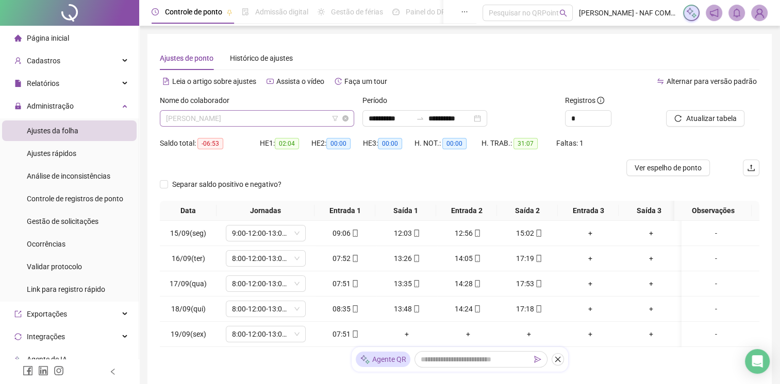
click at [270, 115] on span "[PERSON_NAME]" at bounding box center [257, 118] width 182 height 15
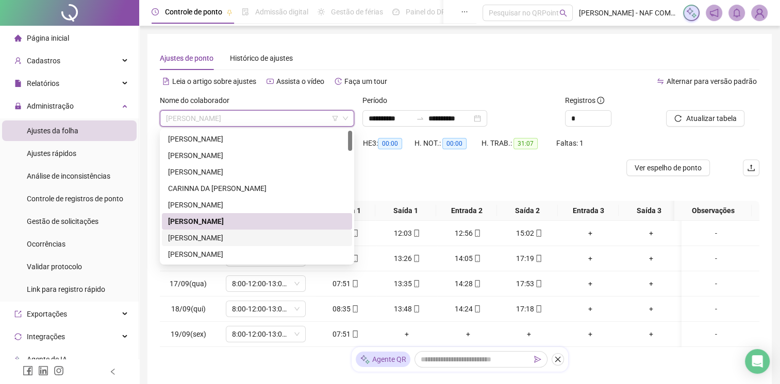
click at [219, 235] on div "[PERSON_NAME]" at bounding box center [257, 237] width 178 height 11
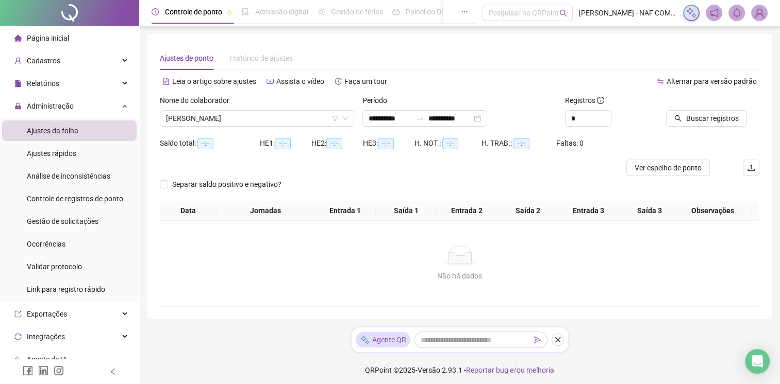
click at [713, 108] on div at bounding box center [700, 102] width 68 height 15
click at [714, 116] on span "Buscar registros" at bounding box center [711, 118] width 53 height 11
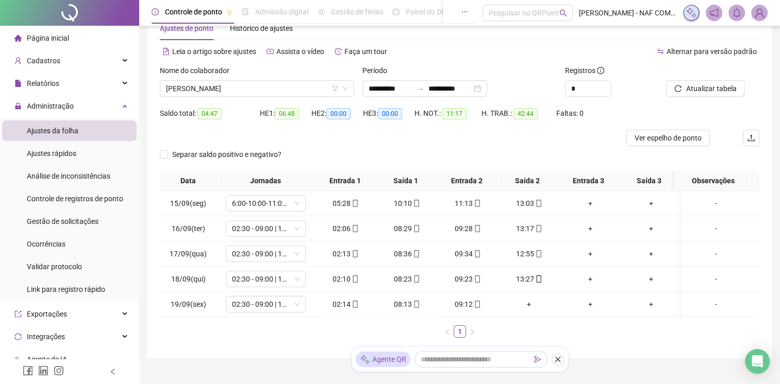
scroll to position [52, 0]
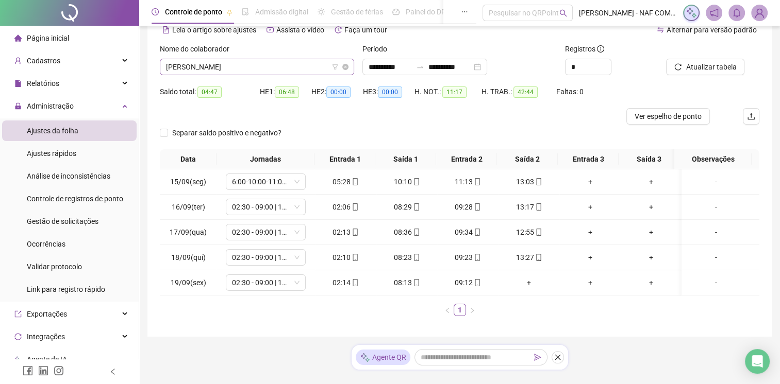
click at [265, 66] on span "[PERSON_NAME]" at bounding box center [257, 66] width 182 height 15
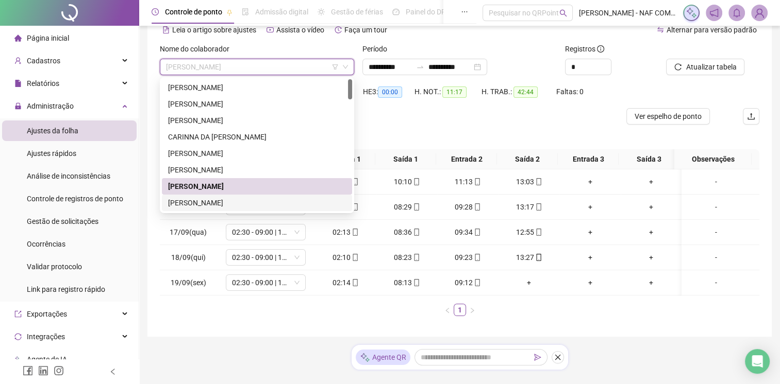
click at [194, 203] on div "[PERSON_NAME]" at bounding box center [257, 202] width 178 height 11
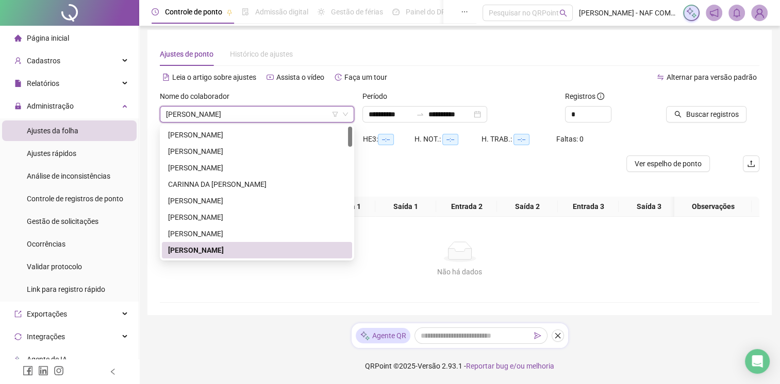
scroll to position [11, 0]
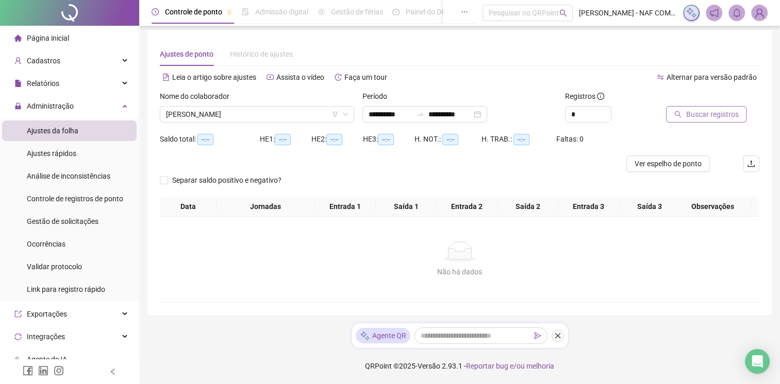
click at [725, 109] on span "Buscar registros" at bounding box center [711, 114] width 53 height 11
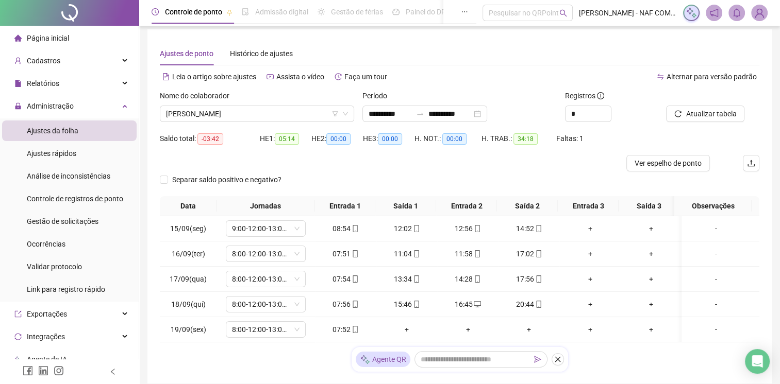
scroll to position [4, 0]
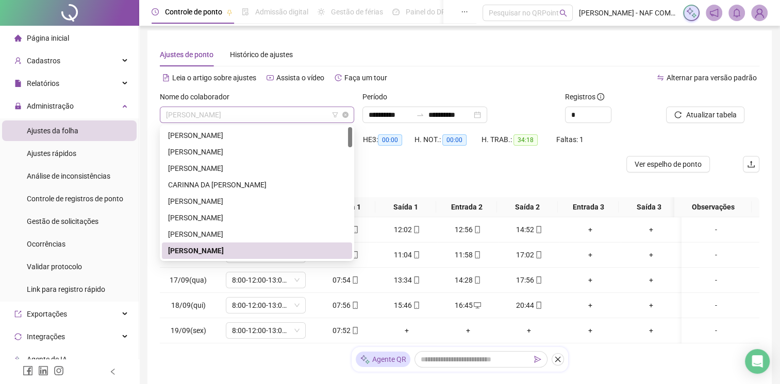
click at [277, 114] on span "[PERSON_NAME]" at bounding box center [257, 114] width 182 height 15
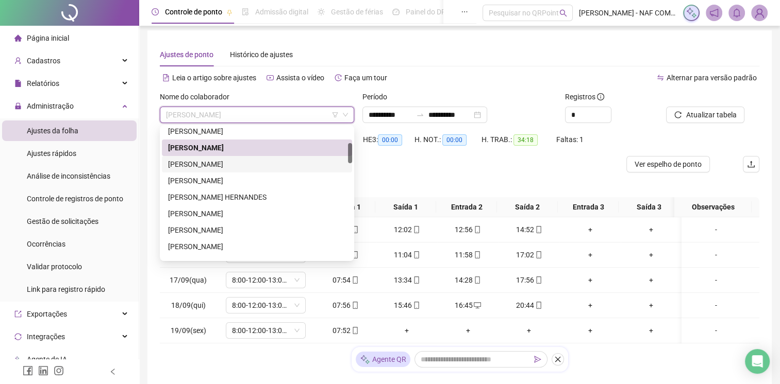
click at [210, 164] on div "[PERSON_NAME]" at bounding box center [257, 164] width 178 height 11
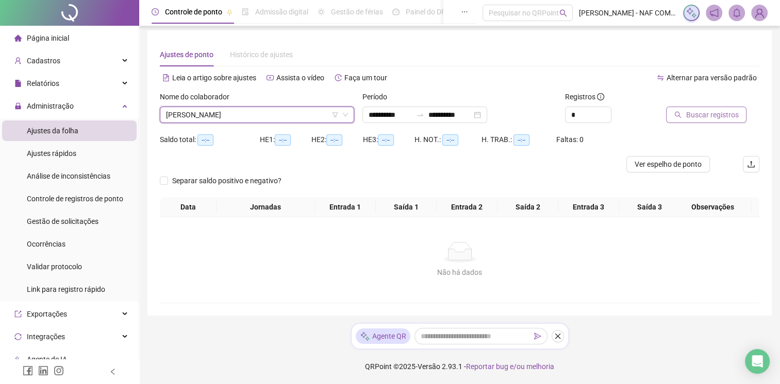
click at [708, 119] on span "Buscar registros" at bounding box center [711, 114] width 53 height 11
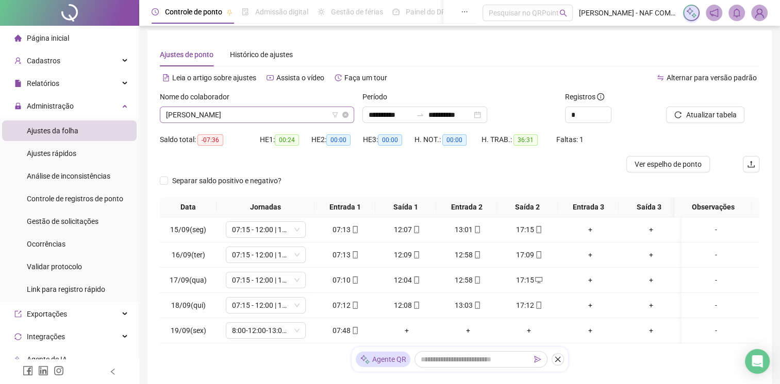
click at [266, 114] on span "[PERSON_NAME]" at bounding box center [257, 114] width 182 height 15
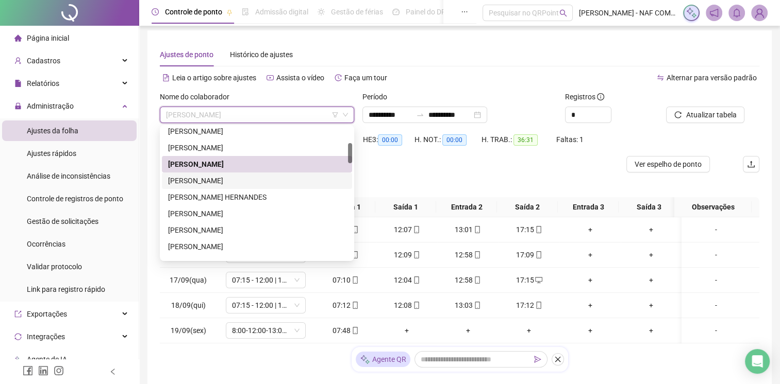
click at [198, 179] on div "[PERSON_NAME]" at bounding box center [257, 180] width 178 height 11
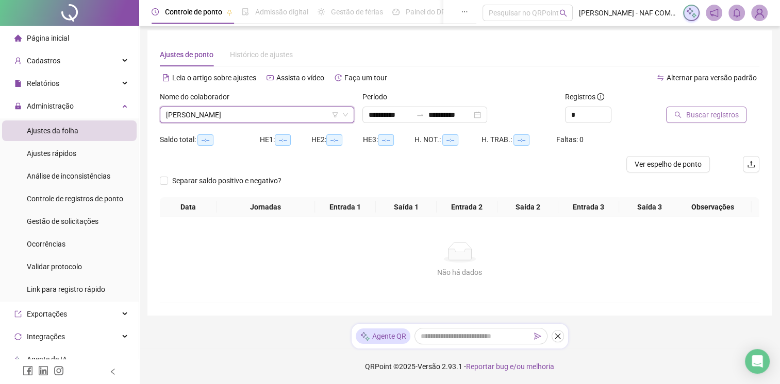
click at [701, 111] on span "Buscar registros" at bounding box center [711, 114] width 53 height 11
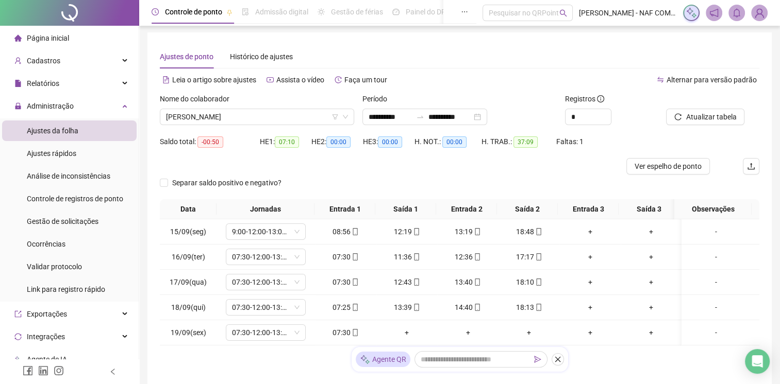
scroll to position [0, 0]
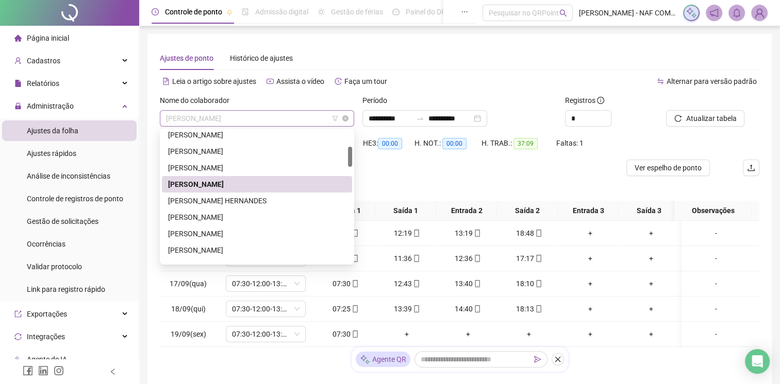
click at [247, 121] on span "[PERSON_NAME]" at bounding box center [257, 118] width 182 height 15
click at [211, 187] on div "[PERSON_NAME]" at bounding box center [257, 184] width 178 height 11
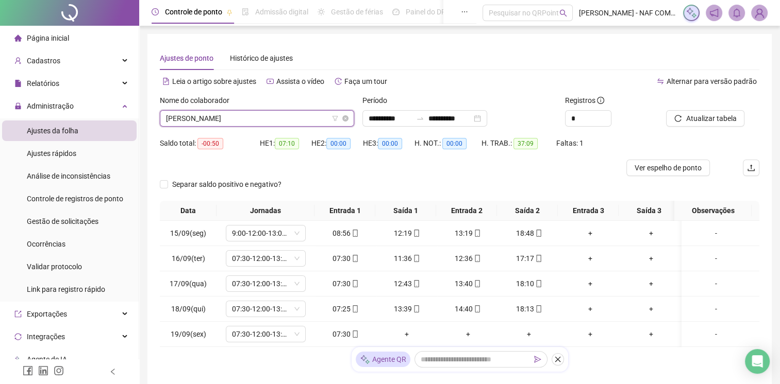
click at [236, 120] on span "[PERSON_NAME]" at bounding box center [257, 118] width 182 height 15
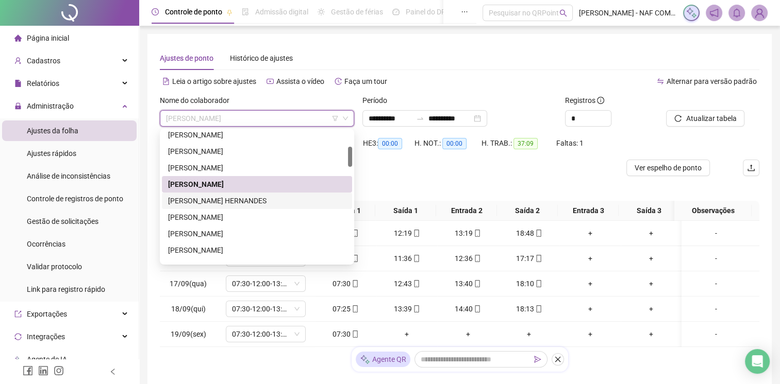
click at [211, 200] on div "[PERSON_NAME] HERNANDES" at bounding box center [257, 200] width 178 height 11
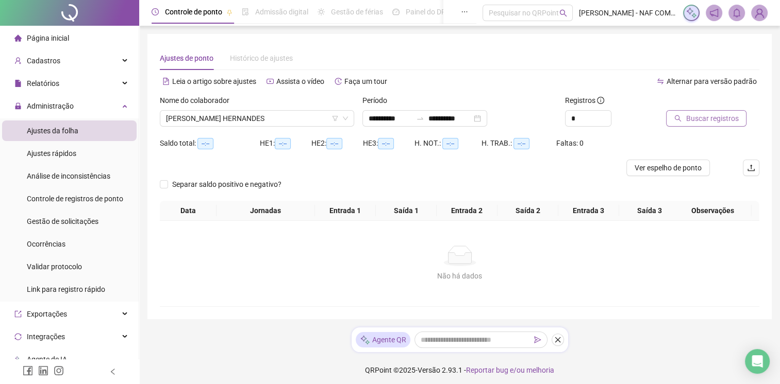
click at [707, 115] on span "Buscar registros" at bounding box center [711, 118] width 53 height 11
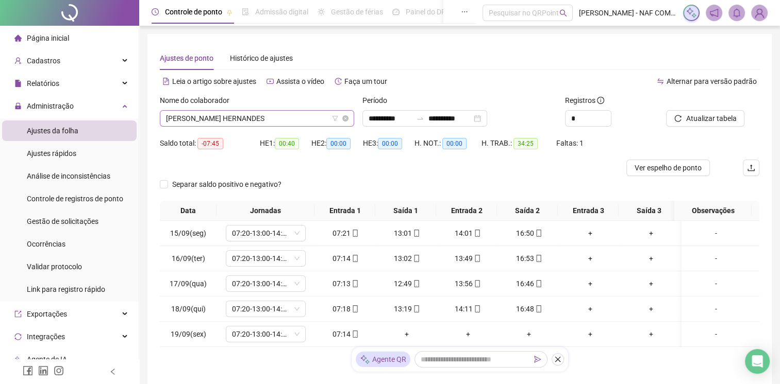
click at [307, 116] on span "[PERSON_NAME] HERNANDES" at bounding box center [257, 118] width 182 height 15
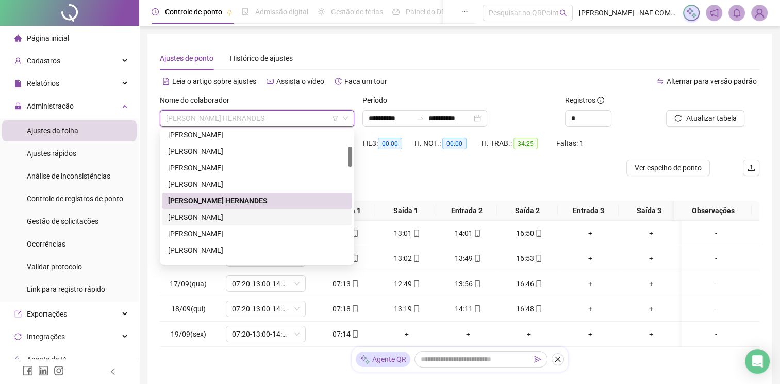
click at [225, 221] on div "[PERSON_NAME]" at bounding box center [257, 217] width 178 height 11
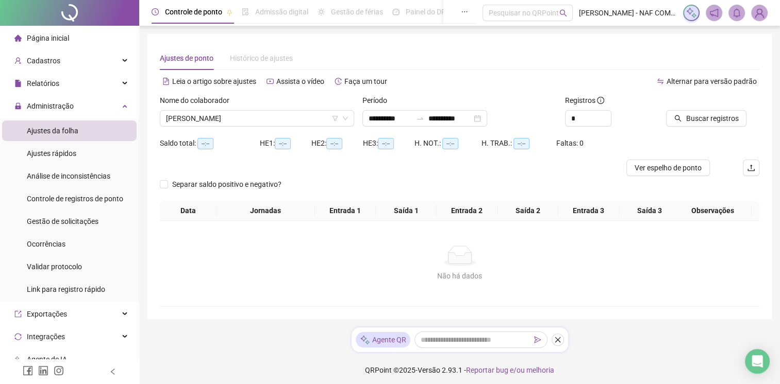
click at [704, 137] on div "Saldo total: --:-- HE 1: --:-- HE 2: --:-- HE 3: --:-- H. NOT.: --:-- H. TRAB.:…" at bounding box center [459, 147] width 599 height 25
click at [696, 120] on span "Buscar registros" at bounding box center [711, 118] width 53 height 11
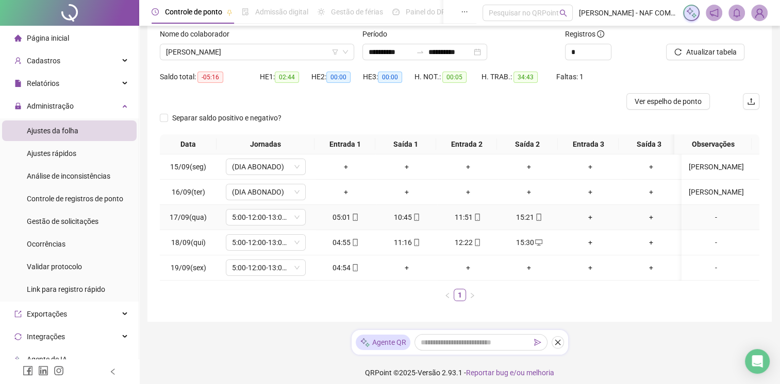
scroll to position [72, 0]
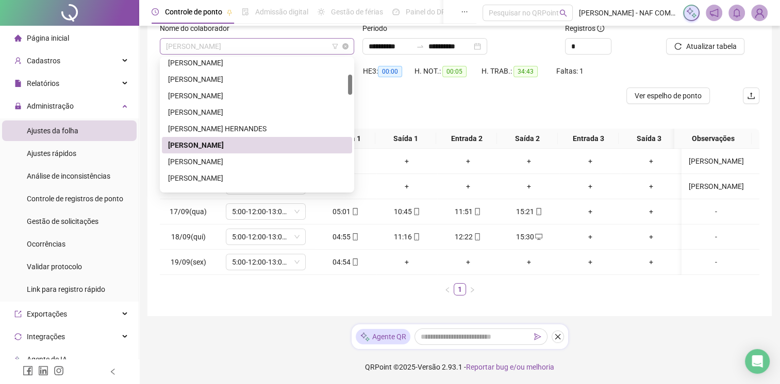
click at [284, 44] on span "[PERSON_NAME]" at bounding box center [257, 46] width 182 height 15
click at [242, 146] on div "[PERSON_NAME]" at bounding box center [257, 145] width 178 height 11
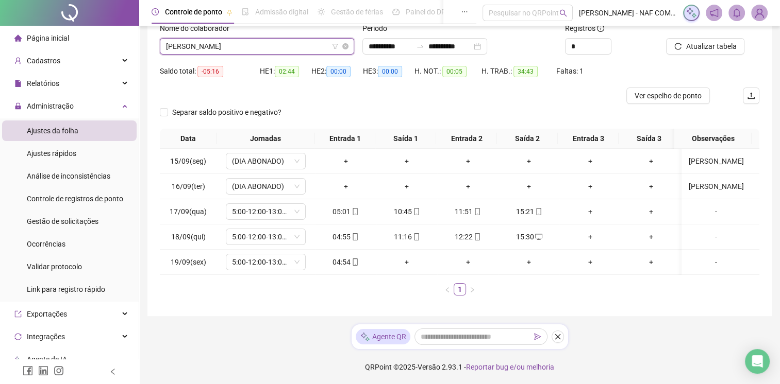
click at [280, 46] on span "[PERSON_NAME]" at bounding box center [257, 46] width 182 height 15
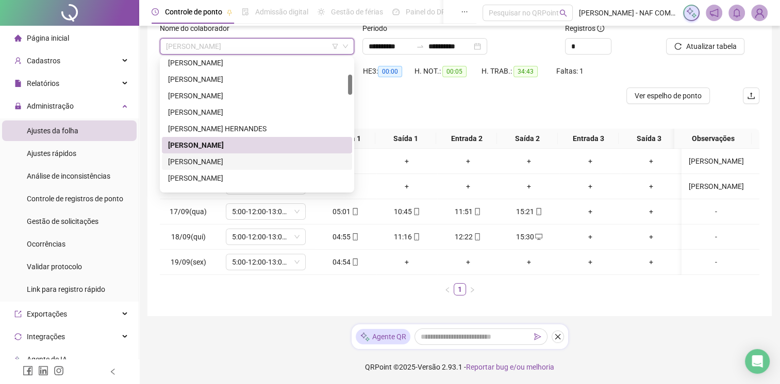
click at [192, 161] on div "[PERSON_NAME]" at bounding box center [257, 161] width 178 height 11
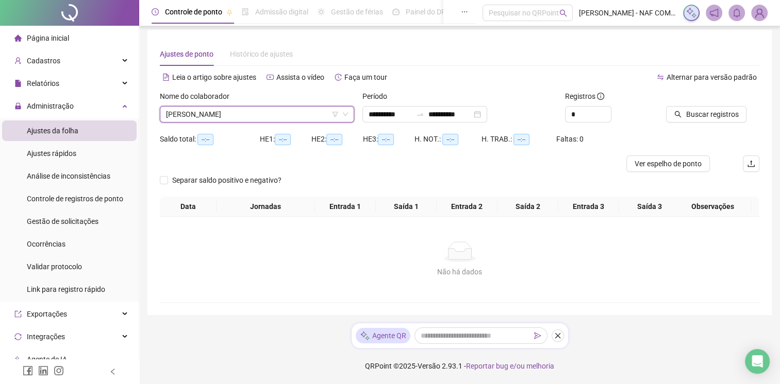
scroll to position [11, 0]
click at [690, 109] on span "Buscar registros" at bounding box center [711, 114] width 53 height 11
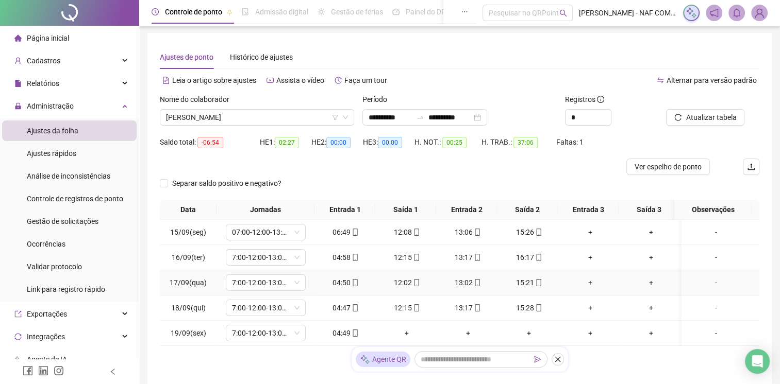
scroll to position [0, 0]
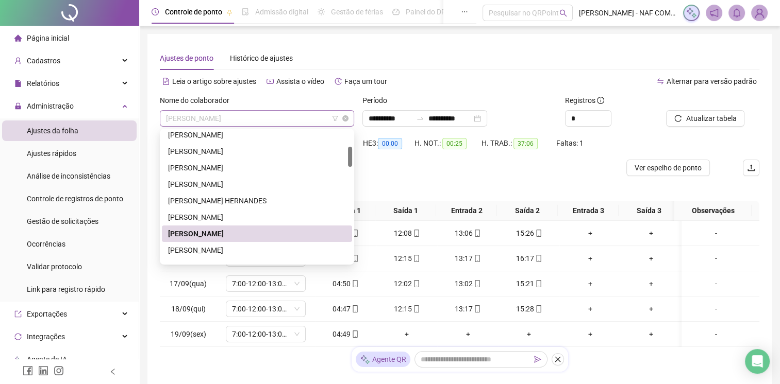
click at [268, 116] on span "[PERSON_NAME]" at bounding box center [257, 118] width 182 height 15
click at [198, 247] on div "[PERSON_NAME]" at bounding box center [257, 250] width 178 height 11
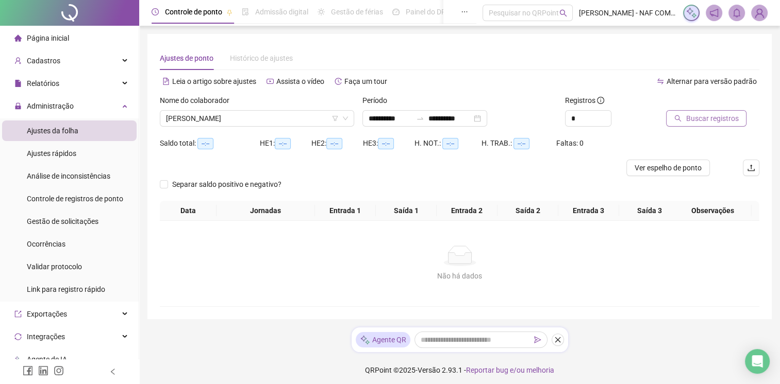
click at [701, 116] on span "Buscar registros" at bounding box center [711, 118] width 53 height 11
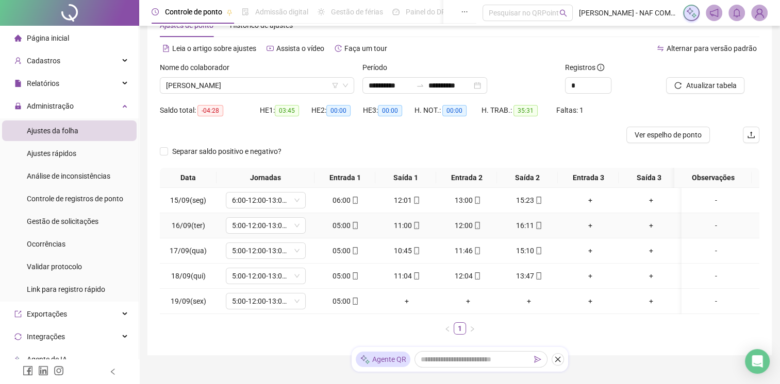
scroll to position [72, 0]
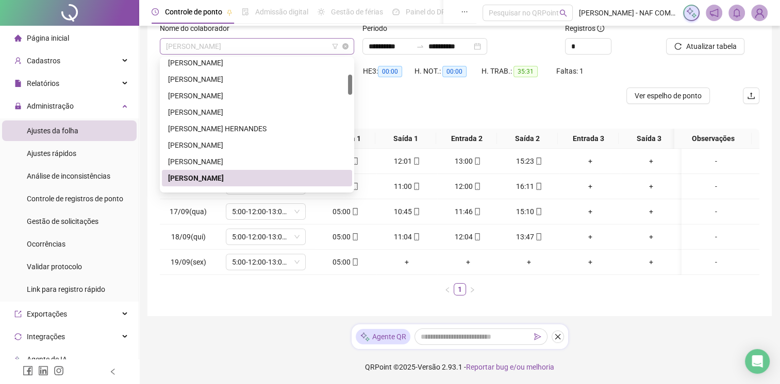
click at [250, 42] on span "[PERSON_NAME]" at bounding box center [257, 46] width 182 height 15
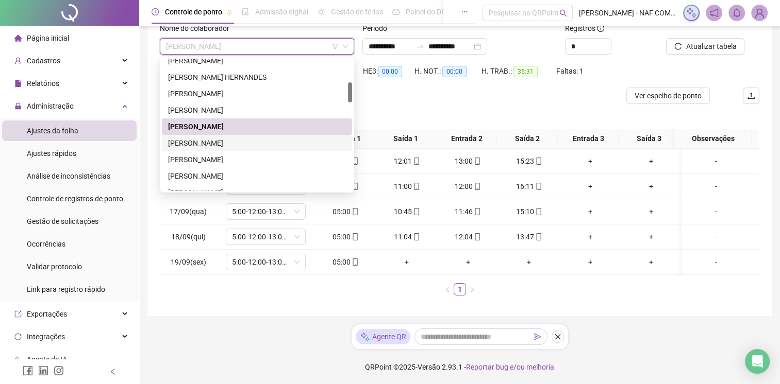
click at [226, 148] on div "[PERSON_NAME]" at bounding box center [257, 143] width 178 height 11
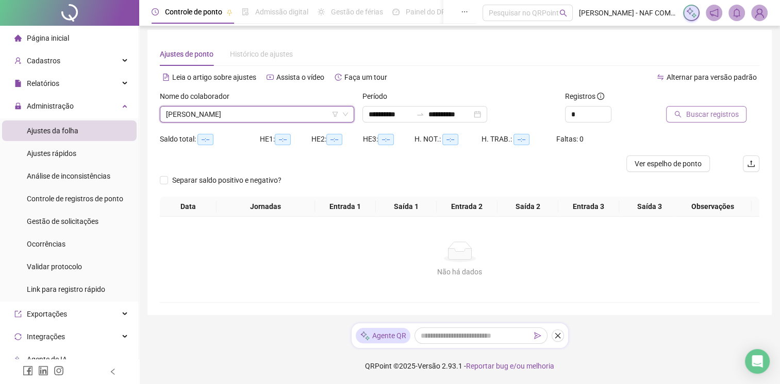
click at [689, 109] on span "Buscar registros" at bounding box center [711, 114] width 53 height 11
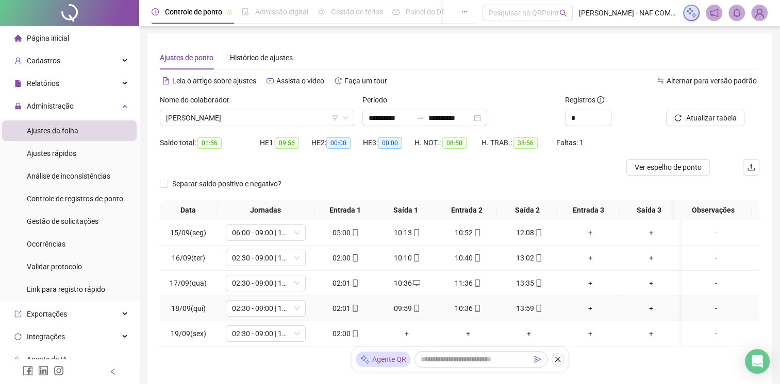
scroll to position [0, 0]
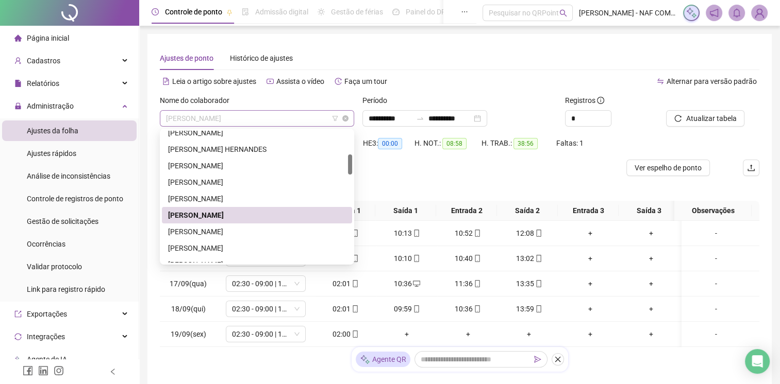
click at [266, 115] on span "[PERSON_NAME]" at bounding box center [257, 118] width 182 height 15
click at [225, 230] on div "[PERSON_NAME]" at bounding box center [257, 231] width 178 height 11
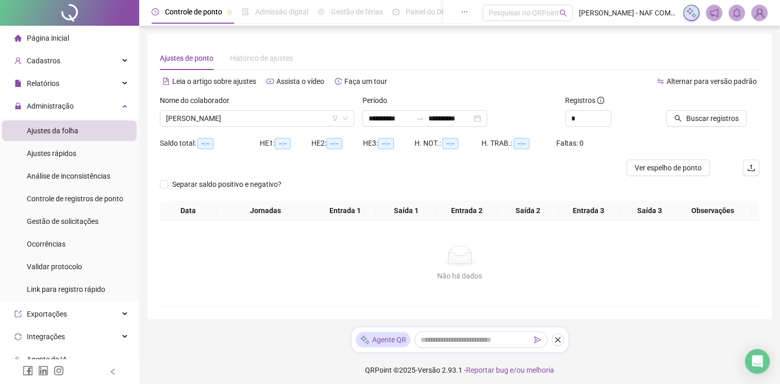
click at [704, 108] on div at bounding box center [700, 102] width 68 height 15
click at [701, 123] on span "Buscar registros" at bounding box center [711, 118] width 53 height 11
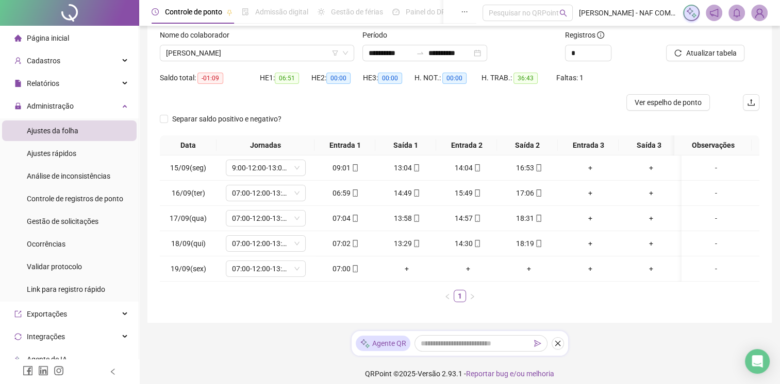
scroll to position [72, 0]
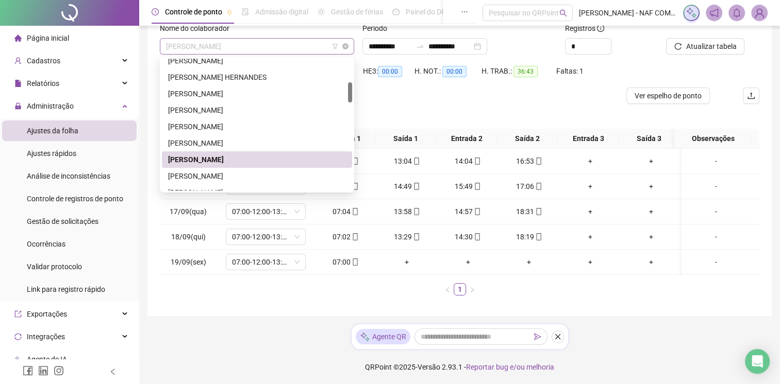
click at [281, 42] on span "[PERSON_NAME]" at bounding box center [257, 46] width 182 height 15
click at [183, 177] on div "[PERSON_NAME]" at bounding box center [257, 176] width 178 height 11
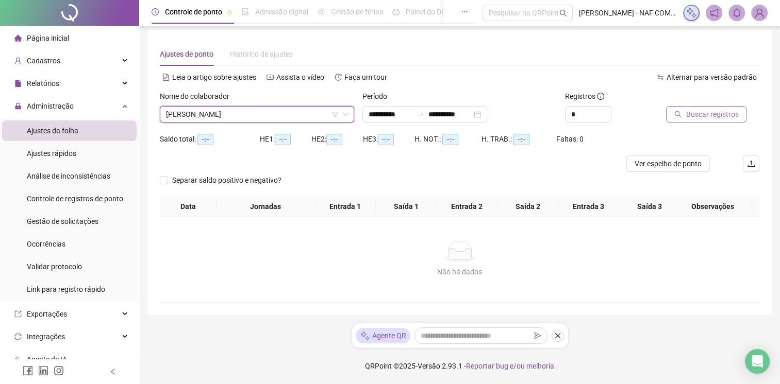
click at [693, 109] on span "Buscar registros" at bounding box center [711, 114] width 53 height 11
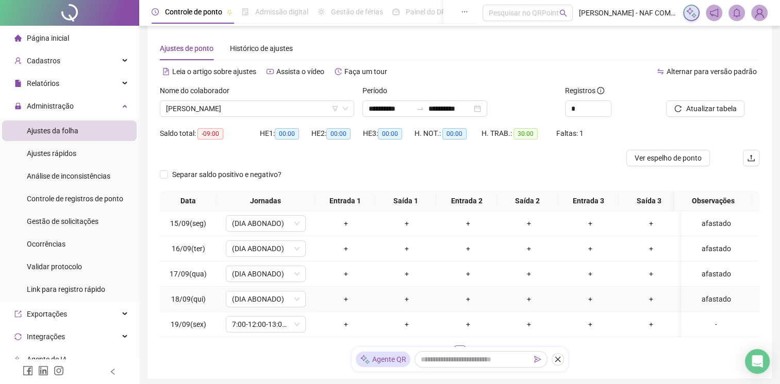
scroll to position [0, 0]
